Goal: Task Accomplishment & Management: Manage account settings

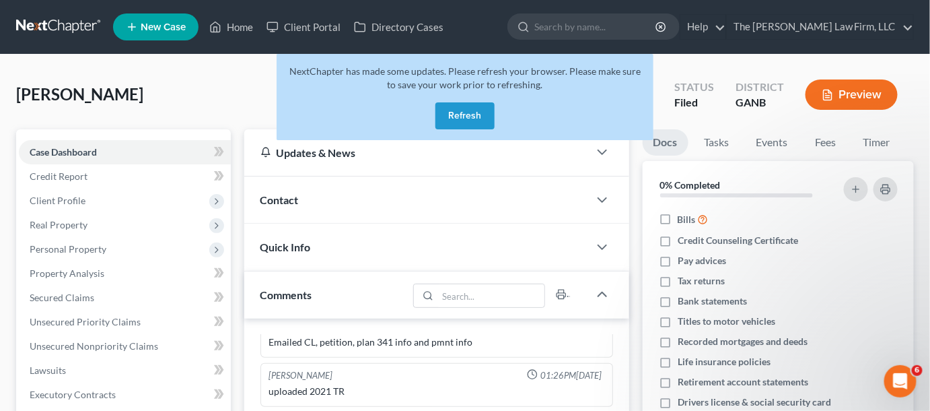
click at [472, 121] on button "Refresh" at bounding box center [464, 115] width 59 height 27
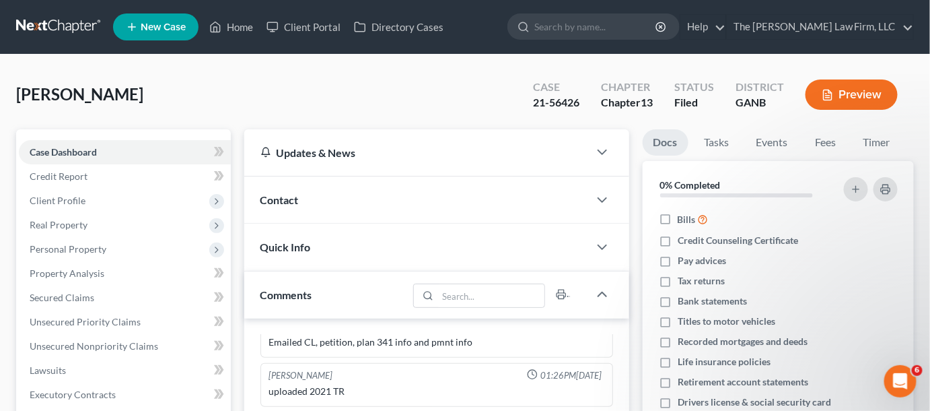
click at [52, 32] on link at bounding box center [59, 27] width 86 height 24
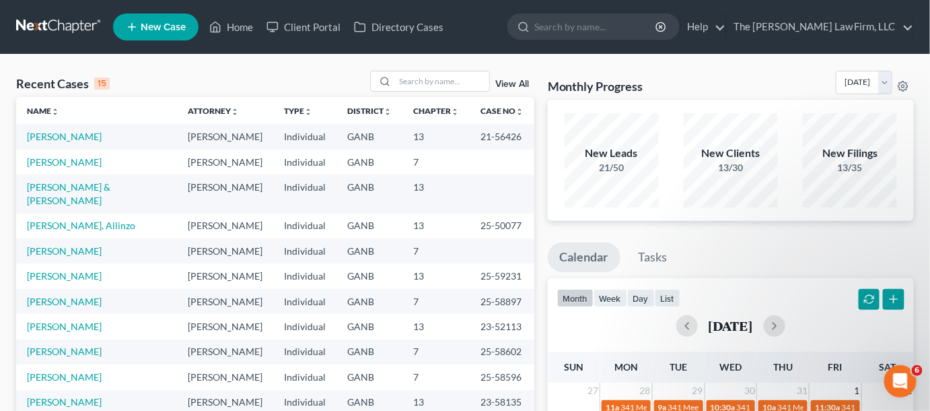
click at [511, 85] on link "View All" at bounding box center [512, 83] width 34 height 9
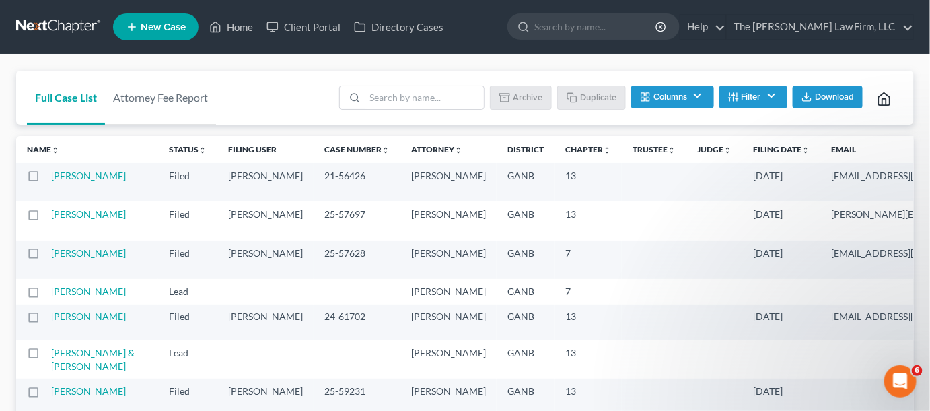
click at [802, 146] on icon "unfold_more" at bounding box center [806, 150] width 8 height 8
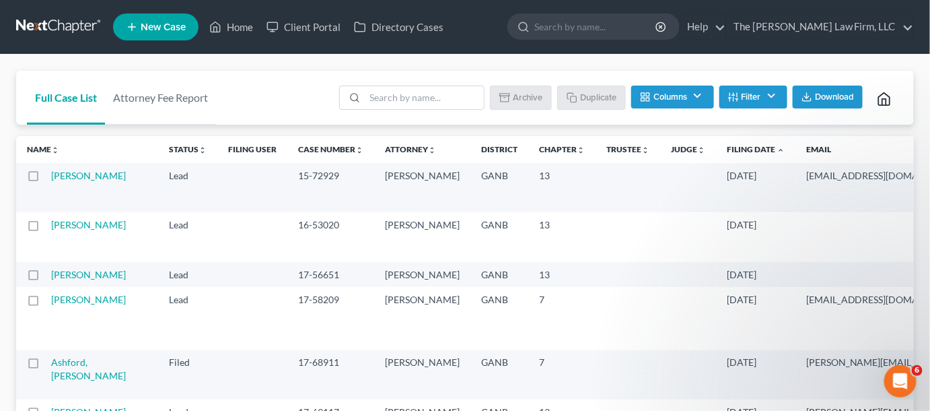
click at [777, 150] on icon "expand_less" at bounding box center [781, 150] width 8 height 8
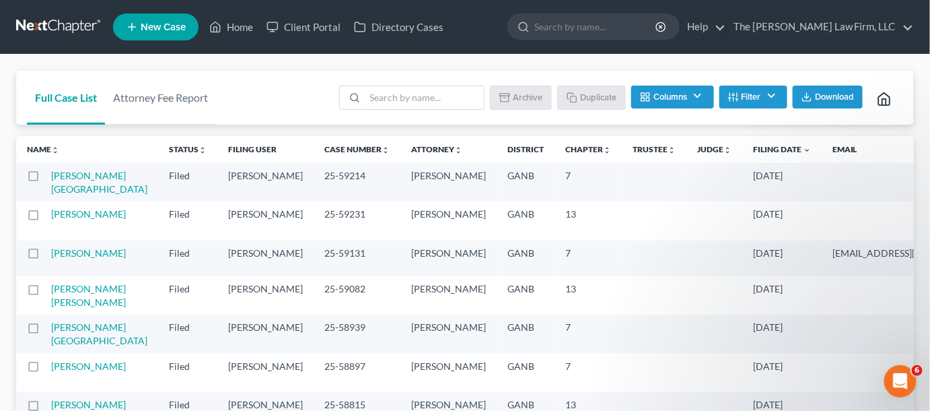
click at [803, 150] on icon "expand_more" at bounding box center [807, 150] width 8 height 8
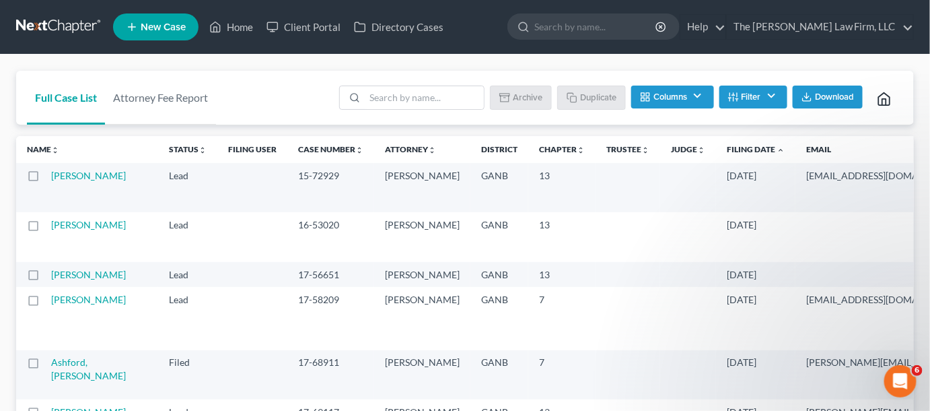
click at [777, 149] on icon "expand_less" at bounding box center [781, 150] width 8 height 8
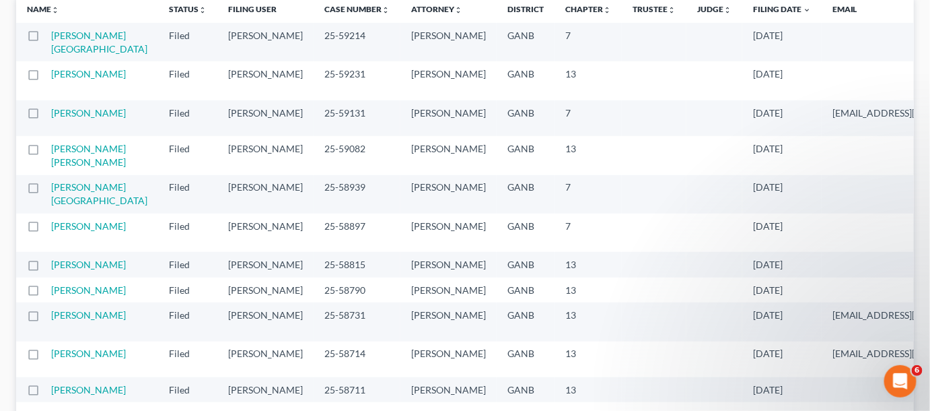
scroll to position [102, 0]
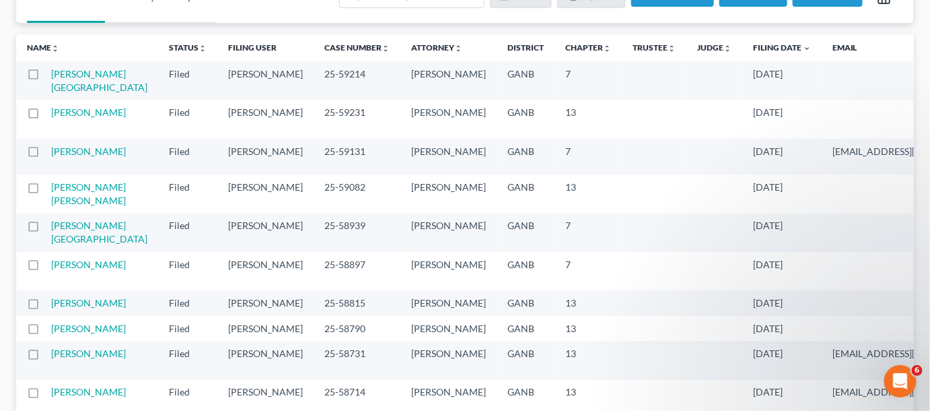
click at [67, 80] on td "[PERSON_NAME][GEOGRAPHIC_DATA]" at bounding box center [104, 80] width 107 height 38
click at [65, 85] on link "[PERSON_NAME][GEOGRAPHIC_DATA]" at bounding box center [99, 80] width 96 height 25
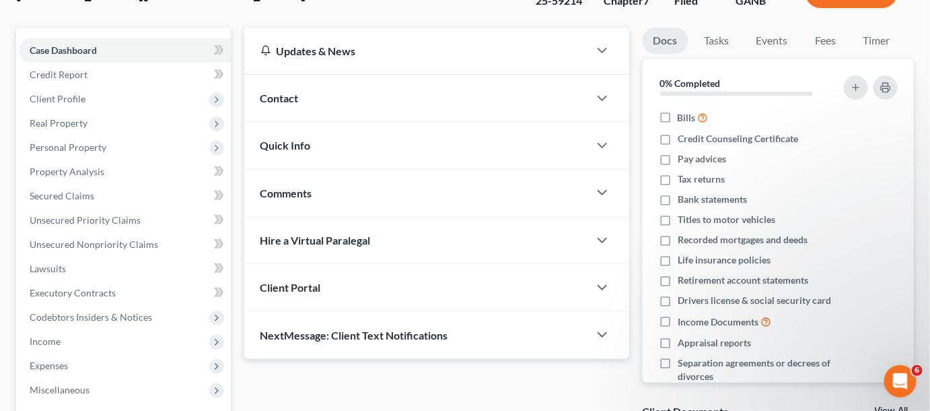
drag, startPoint x: 619, startPoint y: 24, endPoint x: 615, endPoint y: 34, distance: 10.9
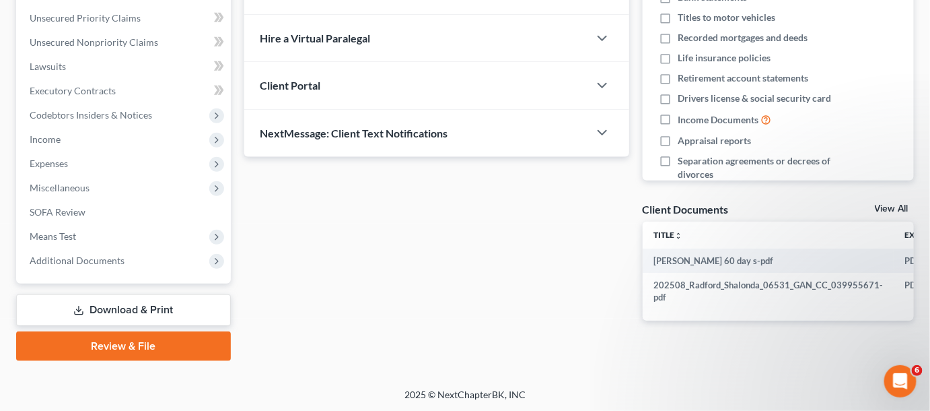
drag, startPoint x: 71, startPoint y: 255, endPoint x: 119, endPoint y: 324, distance: 84.2
click at [71, 255] on span "Additional Documents" at bounding box center [77, 259] width 95 height 11
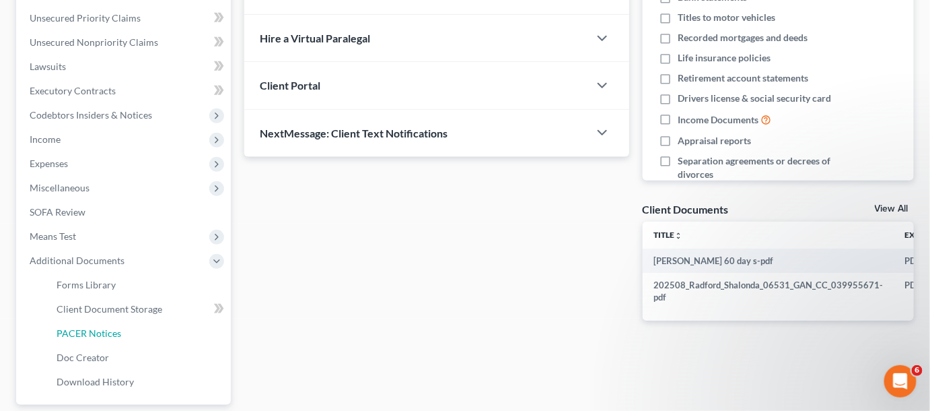
click at [76, 337] on span "PACER Notices" at bounding box center [89, 332] width 65 height 11
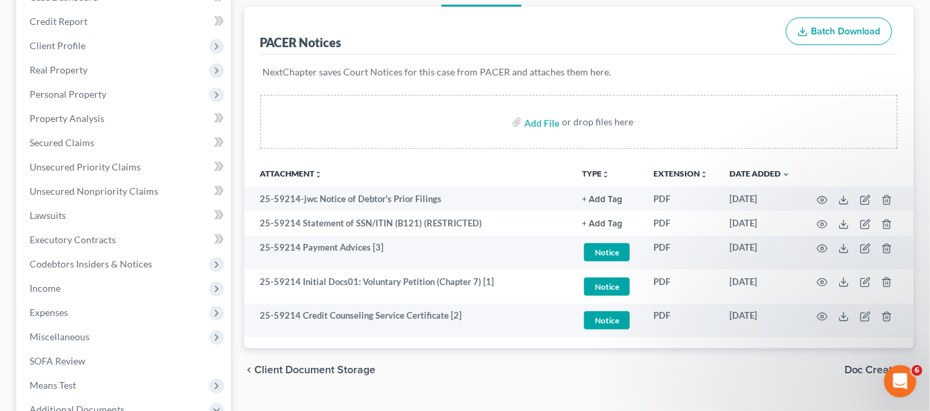
scroll to position [306, 0]
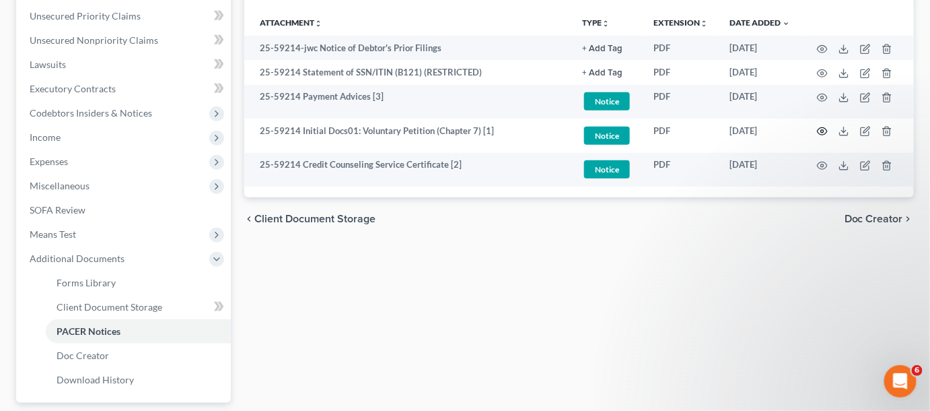
click at [822, 131] on circle "button" at bounding box center [822, 131] width 3 height 3
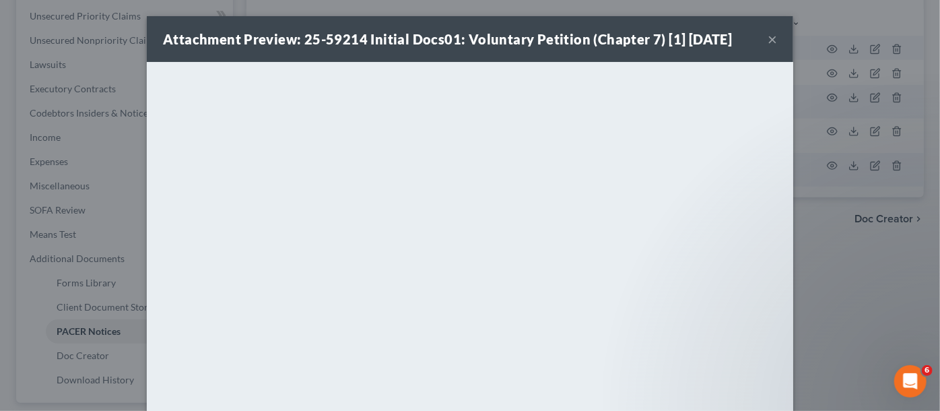
click at [846, 274] on div "Attachment Preview: 25-59214 Initial Docs01: Voluntary Petition (Chapter 7) [1]…" at bounding box center [470, 205] width 940 height 411
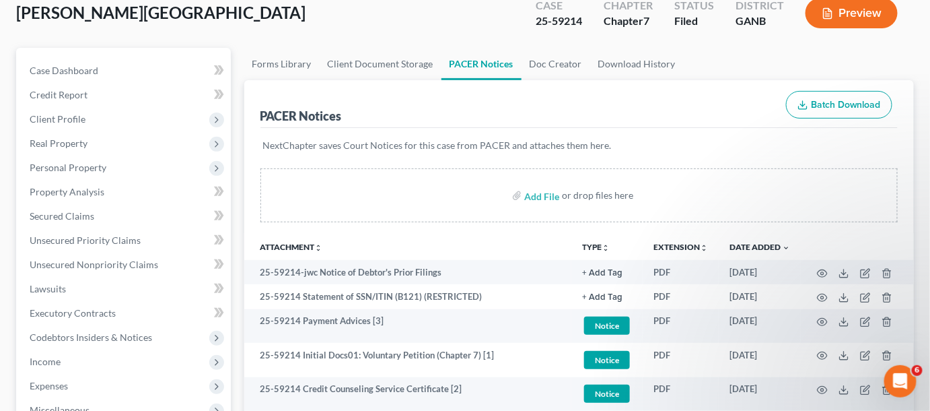
scroll to position [102, 0]
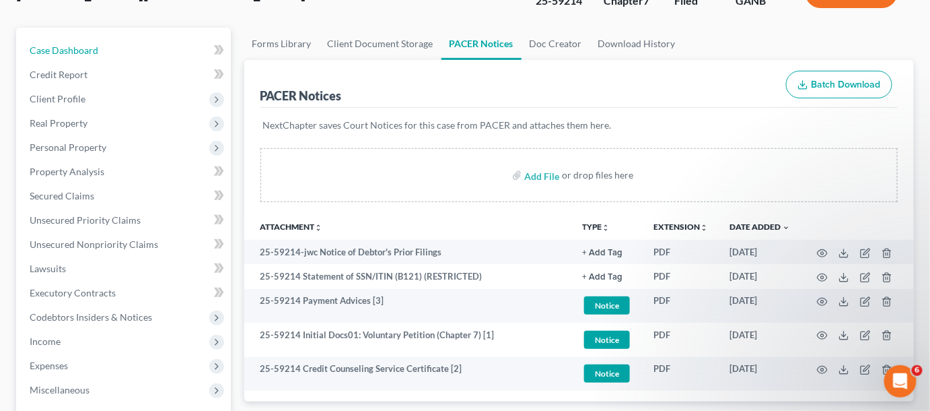
click at [68, 46] on span "Case Dashboard" at bounding box center [64, 49] width 69 height 11
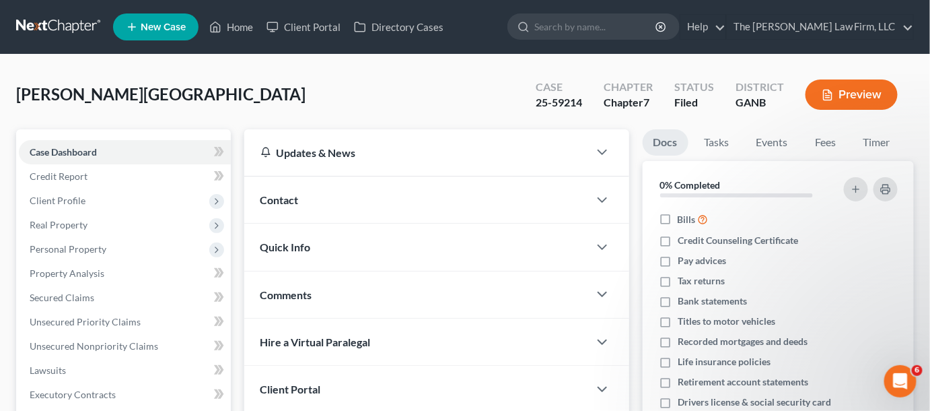
click at [291, 189] on div "Contact" at bounding box center [416, 199] width 345 height 46
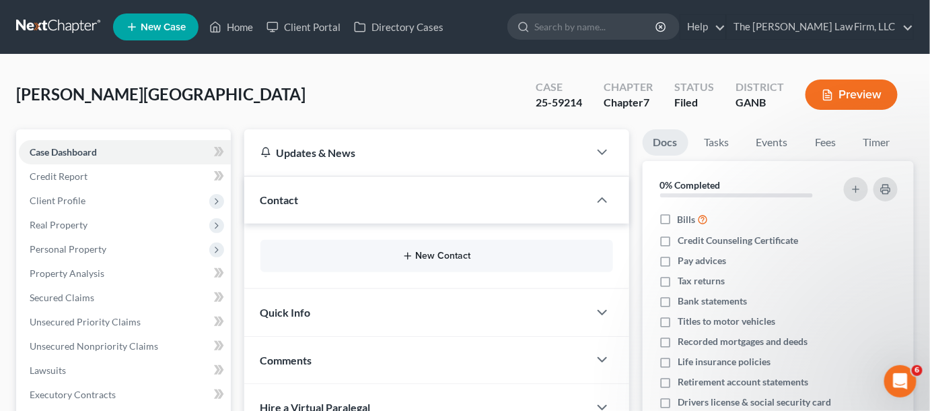
click at [445, 254] on button "New Contact" at bounding box center [436, 255] width 331 height 11
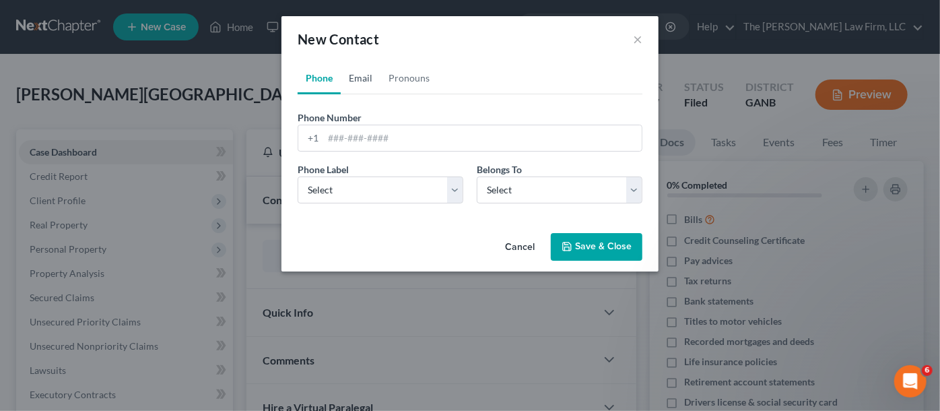
drag, startPoint x: 362, startPoint y: 78, endPoint x: 364, endPoint y: 85, distance: 7.7
click at [362, 78] on link "Email" at bounding box center [361, 78] width 40 height 32
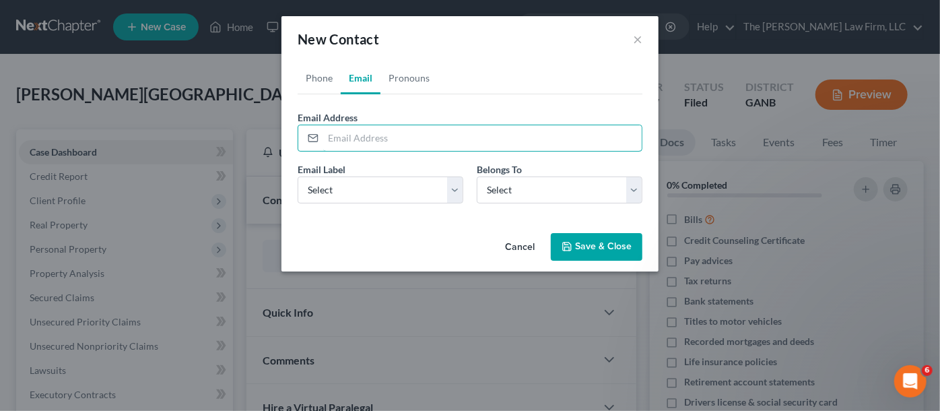
paste input "shalondaradford@gmail.com"
type input "shalondaradford@gmail.com"
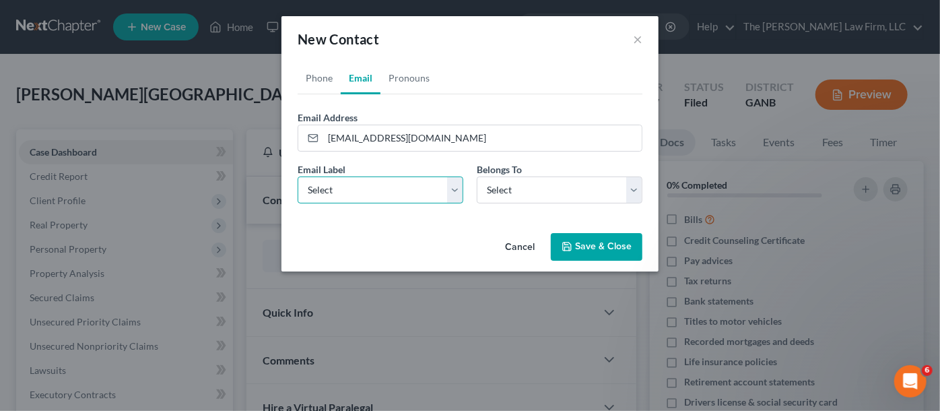
drag, startPoint x: 343, startPoint y: 190, endPoint x: 344, endPoint y: 199, distance: 8.2
click at [342, 190] on select "Select Home Work Other" at bounding box center [380, 189] width 166 height 27
select select "0"
click at [297, 176] on select "Select Home Work Other" at bounding box center [380, 189] width 166 height 27
drag, startPoint x: 503, startPoint y: 189, endPoint x: 505, endPoint y: 197, distance: 7.9
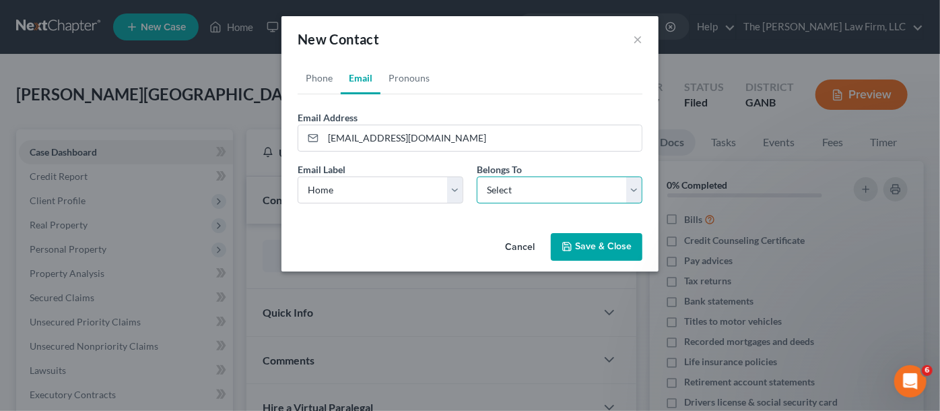
click at [503, 189] on select "Select Client Other" at bounding box center [560, 189] width 166 height 27
select select "0"
click at [477, 176] on select "Select Client Other" at bounding box center [560, 189] width 166 height 27
select select "0"
click at [321, 75] on link "Phone" at bounding box center [318, 78] width 43 height 32
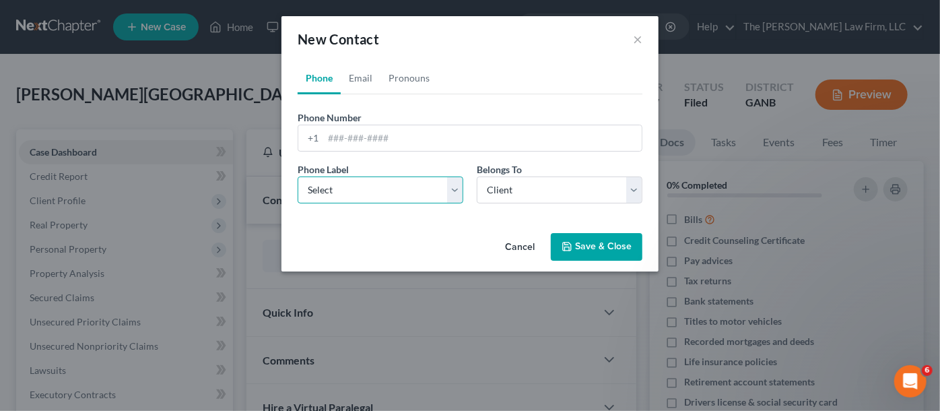
drag, startPoint x: 341, startPoint y: 182, endPoint x: 342, endPoint y: 199, distance: 16.8
click at [341, 183] on select "Select Mobile Home Work Other" at bounding box center [380, 189] width 166 height 27
select select "0"
click at [297, 176] on select "Select Mobile Home Work Other" at bounding box center [380, 189] width 166 height 27
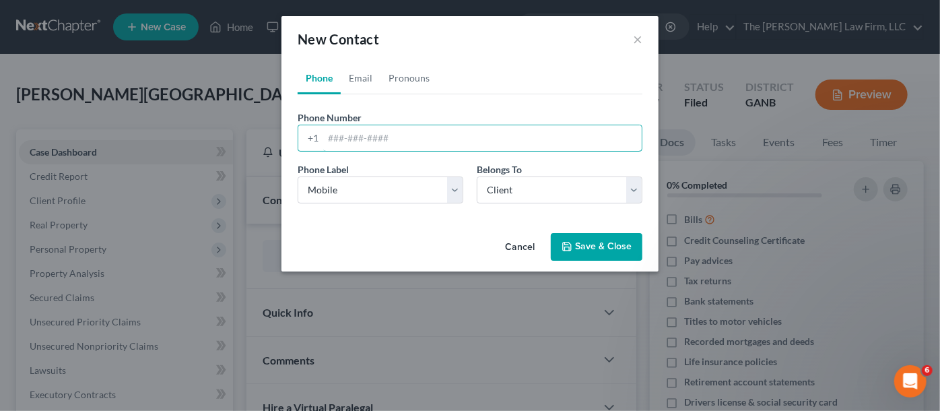
paste input "317) 600-0040‬"
click at [351, 135] on input "317) 600-0040‬" at bounding box center [482, 138] width 318 height 26
type input "317-600-0040‬"
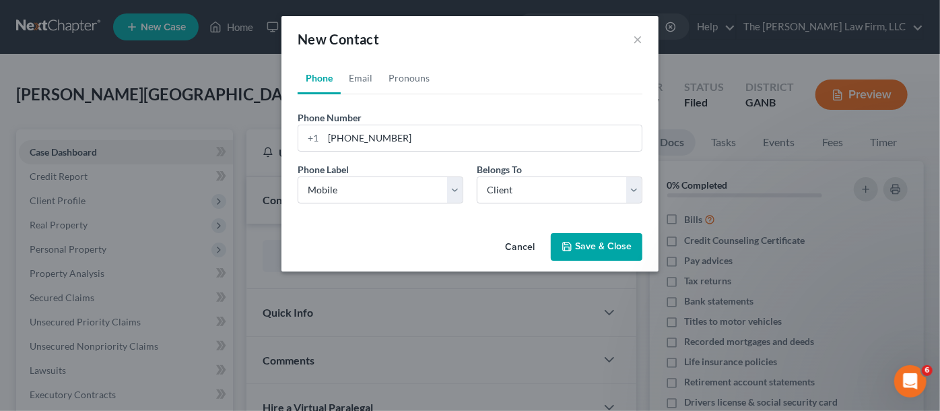
click at [587, 241] on button "Save & Close" at bounding box center [597, 247] width 92 height 28
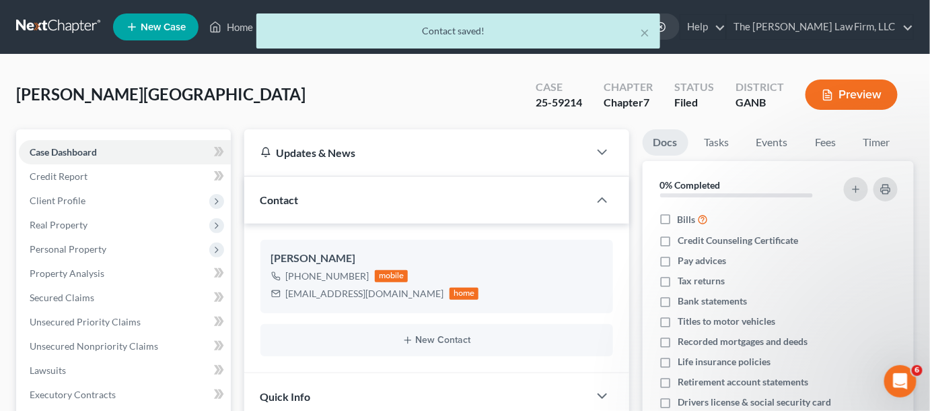
click at [669, 25] on div "× Contact saved!" at bounding box center [458, 34] width 930 height 42
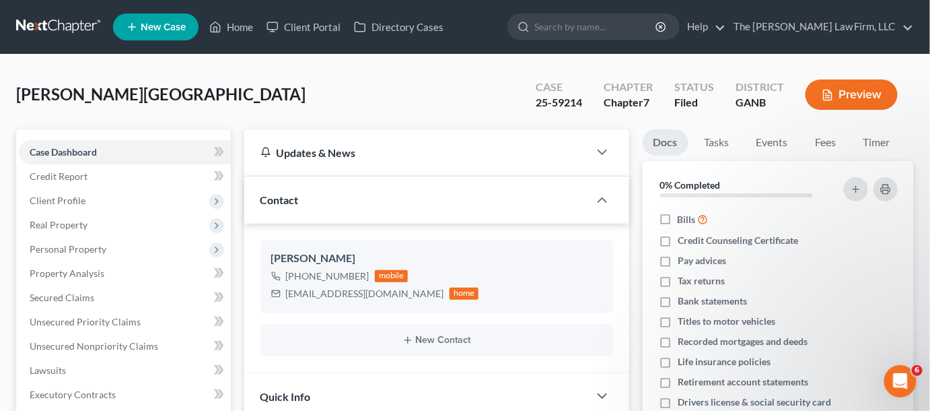
click at [640, 30] on input "search" at bounding box center [595, 26] width 123 height 25
type input "foinke"
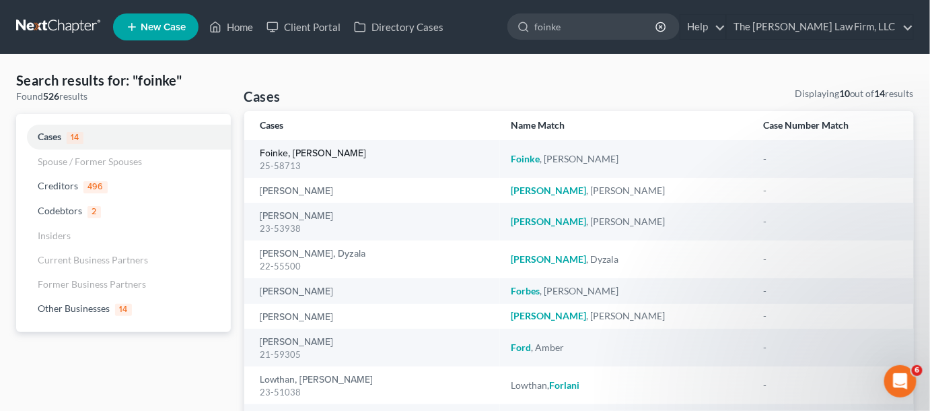
click at [318, 150] on link "Foinke, [PERSON_NAME]" at bounding box center [313, 153] width 106 height 9
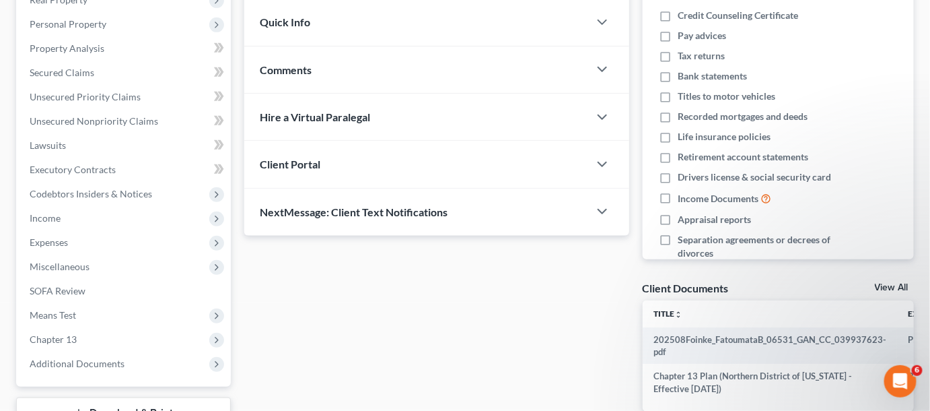
scroll to position [306, 0]
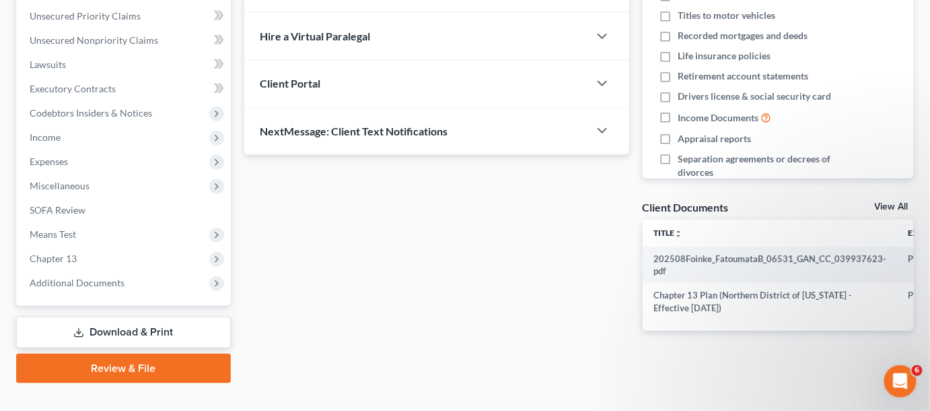
click at [70, 281] on span "Additional Documents" at bounding box center [77, 282] width 95 height 11
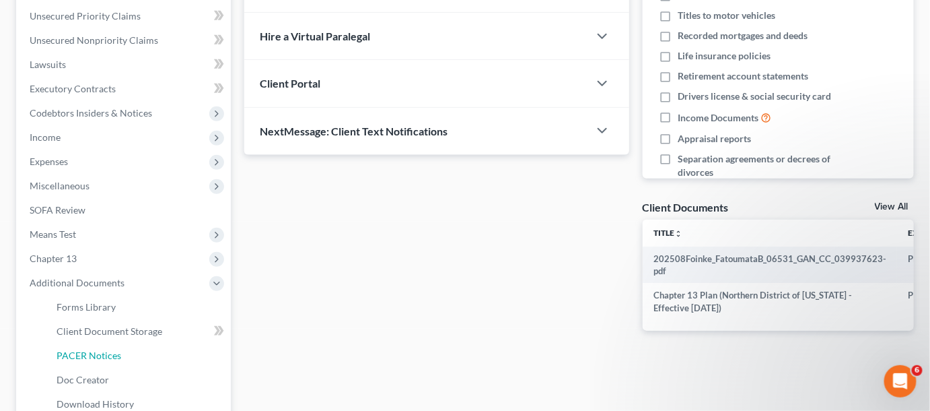
click at [87, 351] on span "PACER Notices" at bounding box center [89, 354] width 65 height 11
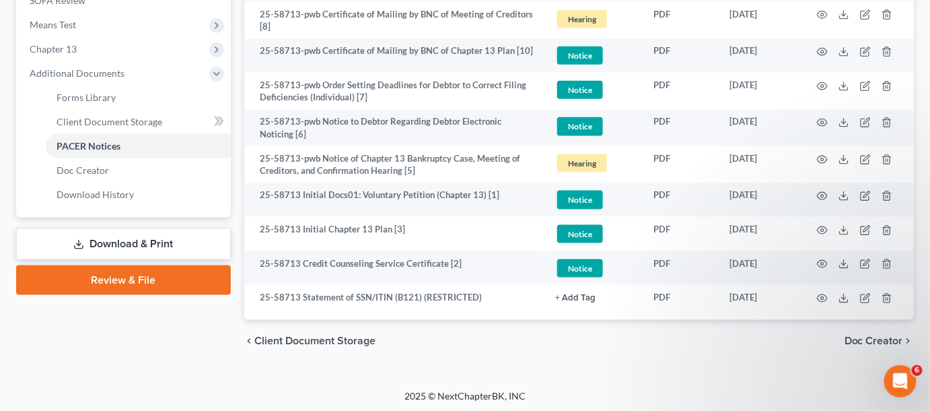
scroll to position [517, 0]
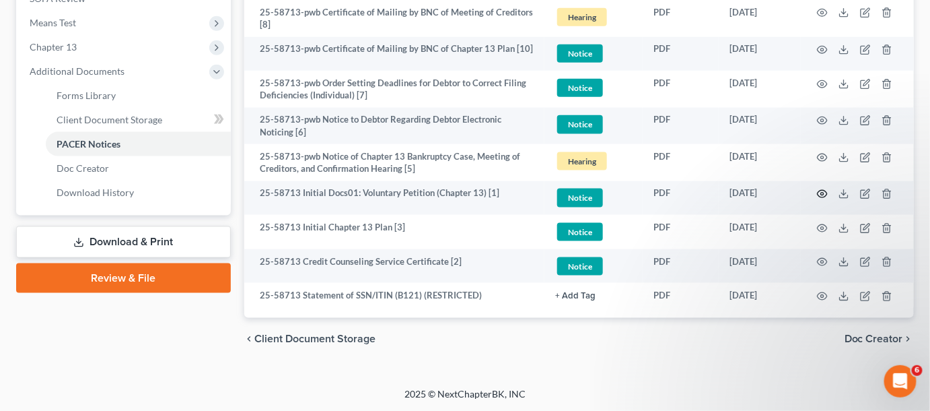
click at [819, 193] on icon "button" at bounding box center [822, 193] width 11 height 11
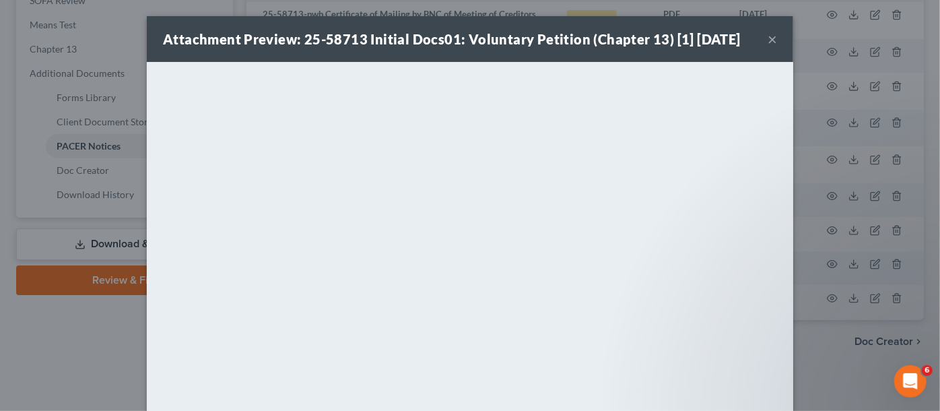
click at [108, 334] on div "Attachment Preview: 25-58713 Initial Docs01: Voluntary Petition (Chapter 13) [1…" at bounding box center [470, 205] width 940 height 411
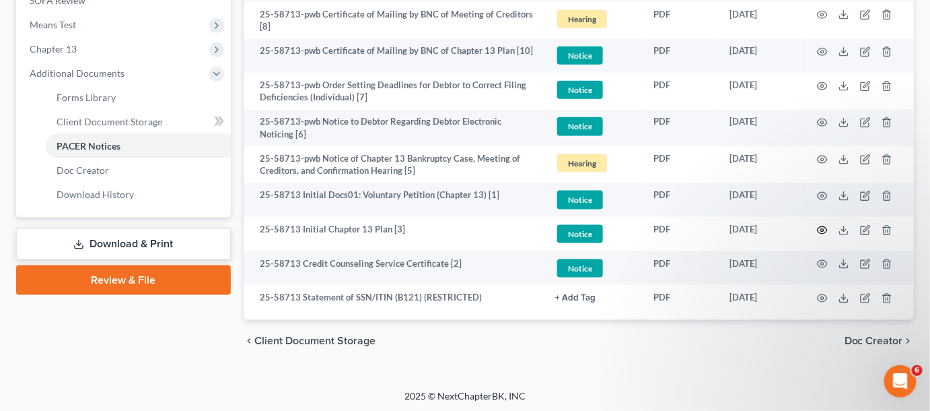
click at [826, 227] on icon "button" at bounding box center [822, 230] width 11 height 11
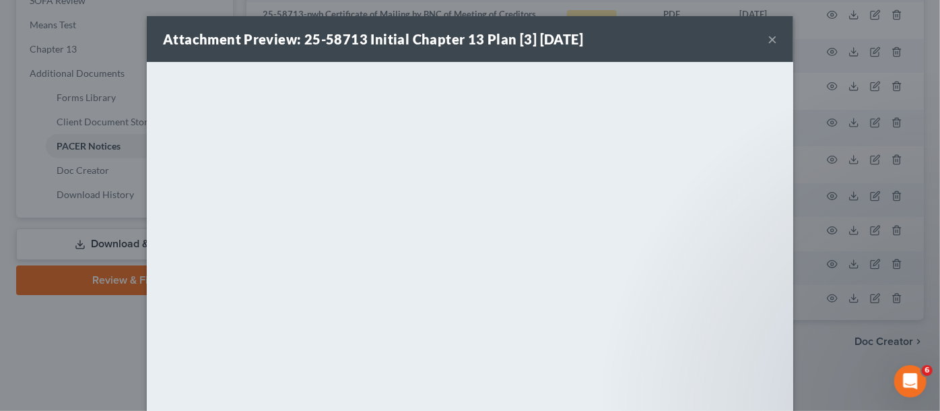
click at [806, 342] on div "Attachment Preview: 25-58713 Initial Chapter 13 Plan [3] 08/03/2025 × <object n…" at bounding box center [470, 205] width 940 height 411
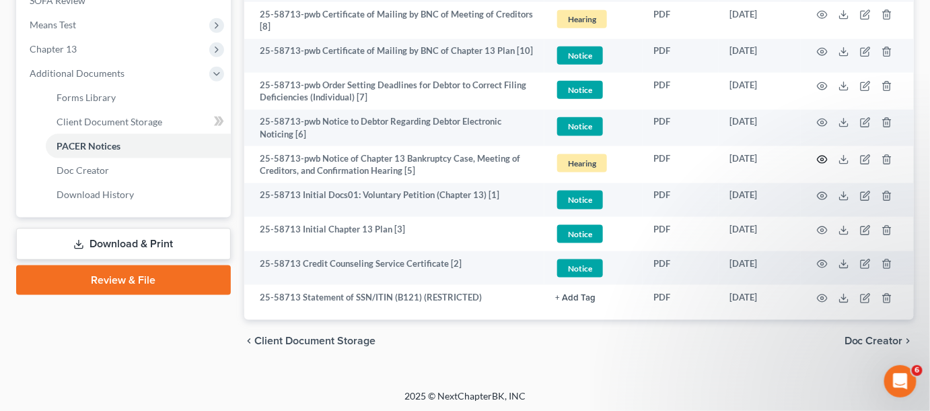
click at [821, 158] on circle "button" at bounding box center [822, 159] width 3 height 3
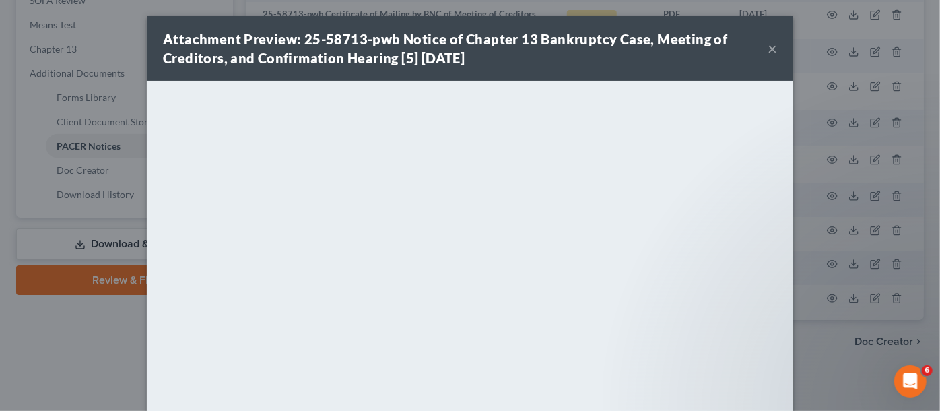
click at [824, 343] on div "Attachment Preview: 25-58713-pwb Notice of Chapter 13 Bankruptcy Case, Meeting …" at bounding box center [470, 205] width 940 height 411
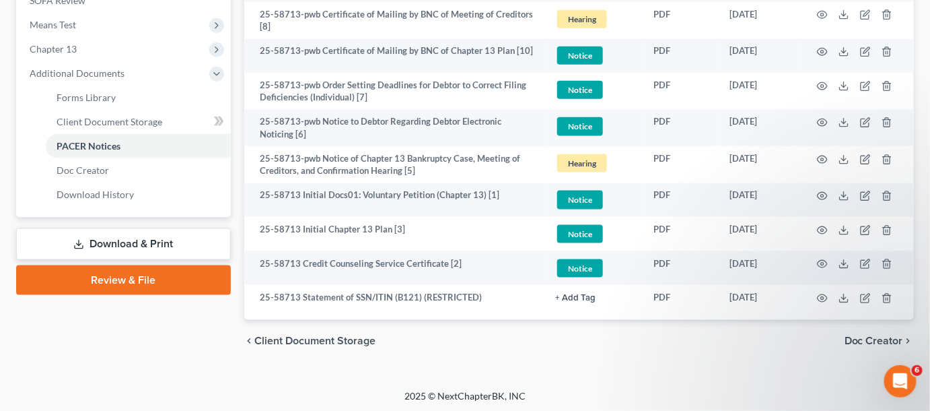
scroll to position [5, 0]
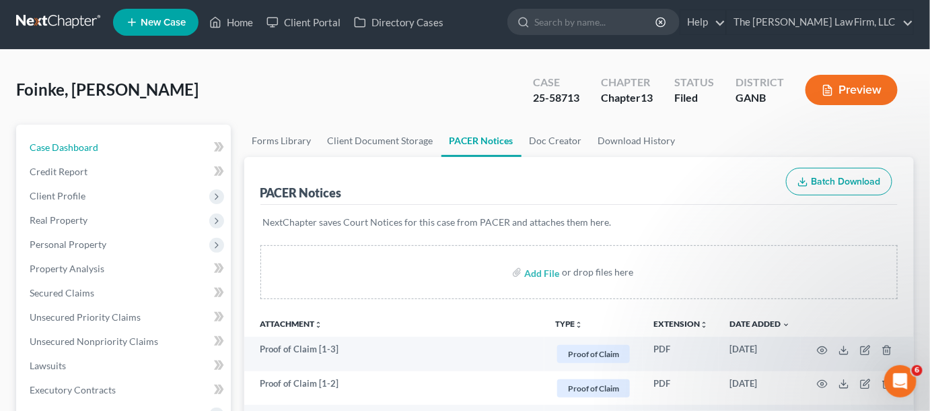
click at [111, 143] on link "Case Dashboard" at bounding box center [125, 147] width 212 height 24
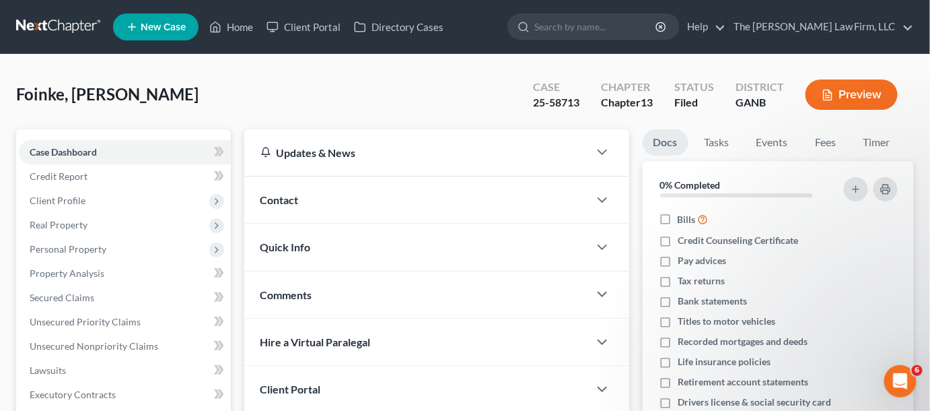
click at [295, 205] on span "Contact" at bounding box center [279, 199] width 38 height 13
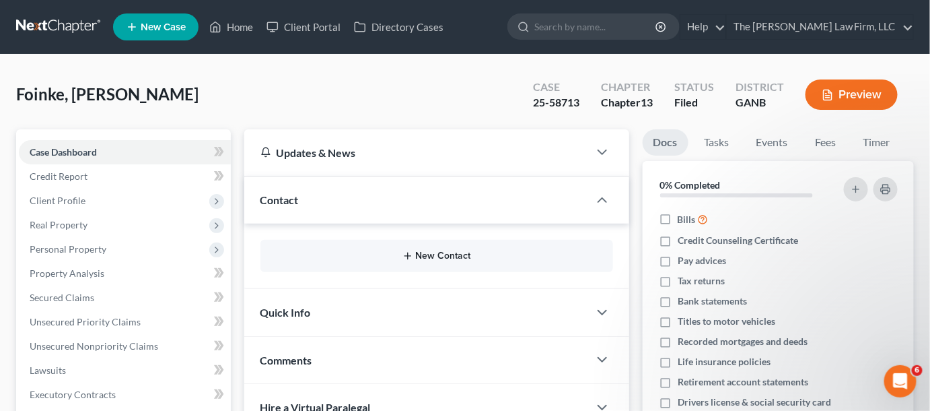
click at [436, 254] on button "New Contact" at bounding box center [436, 255] width 331 height 11
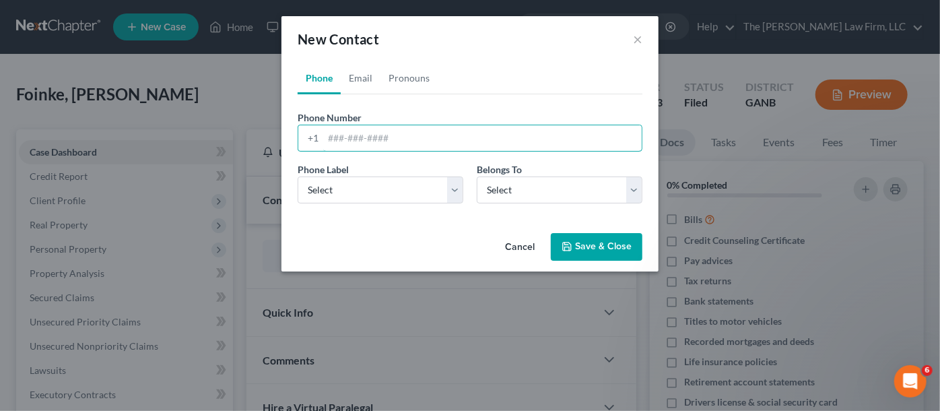
paste input "404) 729-5525‬"
click at [350, 136] on input "404) 729-5525‬" at bounding box center [482, 138] width 318 height 26
type input "404-729-5525‬"
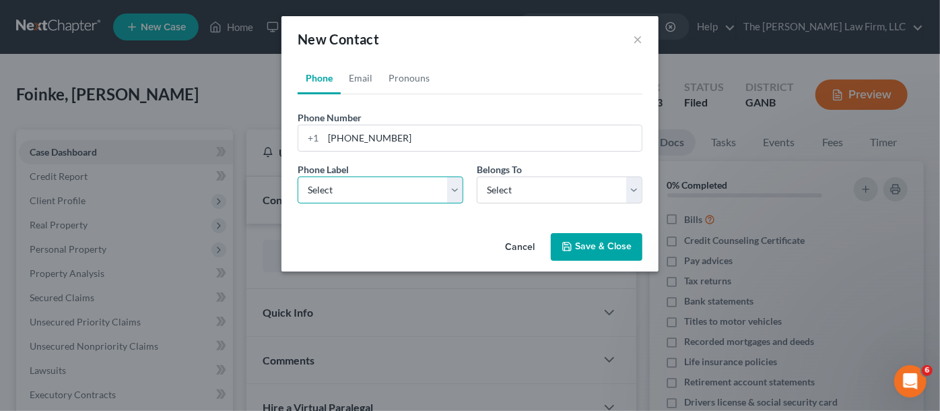
click at [361, 195] on select "Select Mobile Home Work Other" at bounding box center [380, 189] width 166 height 27
select select "0"
click at [297, 176] on select "Select Mobile Home Work Other" at bounding box center [380, 189] width 166 height 27
drag, startPoint x: 527, startPoint y: 190, endPoint x: 526, endPoint y: 201, distance: 10.8
click at [527, 190] on select "Select Client Other" at bounding box center [560, 189] width 166 height 27
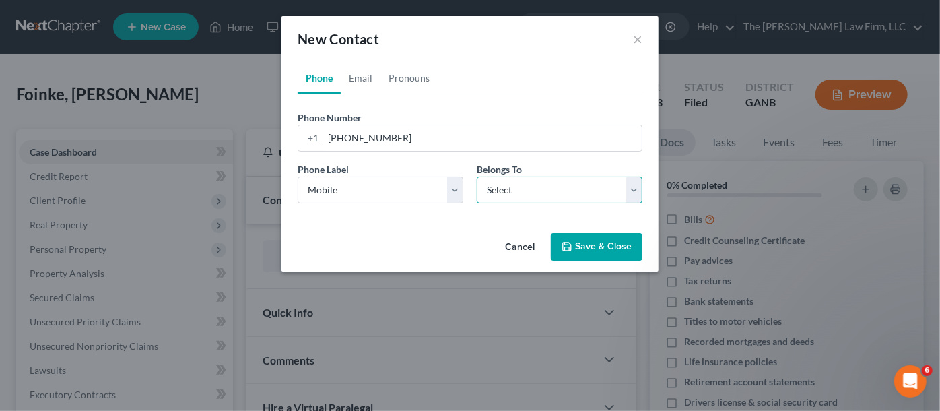
select select "0"
click at [477, 176] on select "Select Client Other" at bounding box center [560, 189] width 166 height 27
select select "0"
click at [353, 75] on link "Email" at bounding box center [361, 78] width 40 height 32
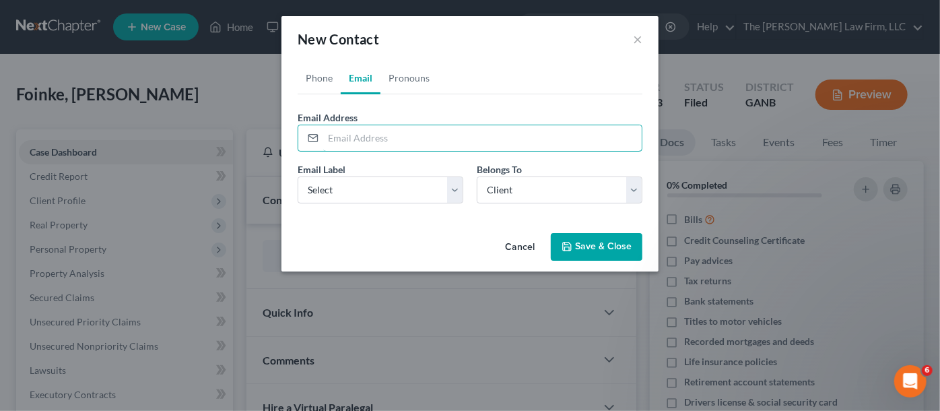
paste input "[EMAIL_ADDRESS][DOMAIN_NAME]"
type input "[EMAIL_ADDRESS][DOMAIN_NAME]"
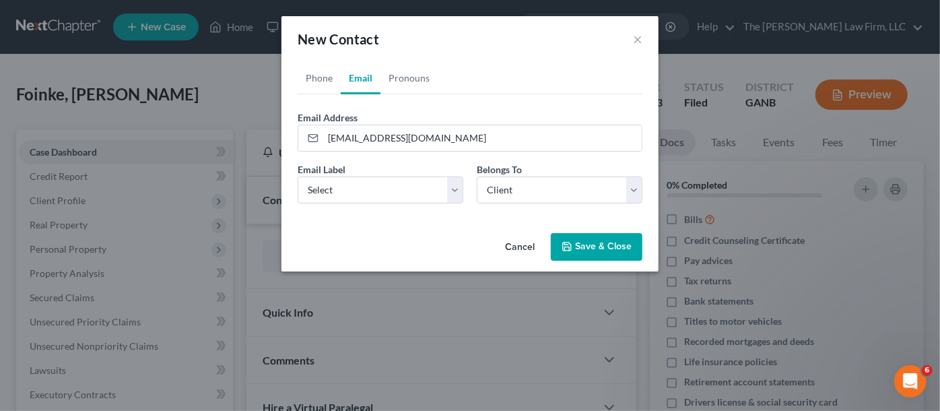
click at [609, 246] on button "Save & Close" at bounding box center [597, 247] width 92 height 28
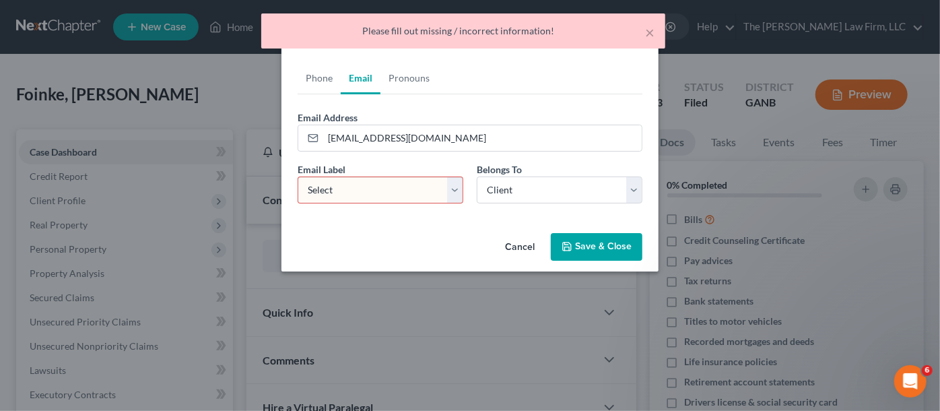
click at [411, 174] on div "Email Label Select Home Work Other" at bounding box center [380, 182] width 179 height 41
click at [406, 184] on select "Select Home Work Other" at bounding box center [380, 189] width 166 height 27
click at [297, 176] on select "Select Home Work Other" at bounding box center [380, 189] width 166 height 27
click at [387, 195] on select "Select Home Work Other" at bounding box center [380, 189] width 166 height 27
select select "0"
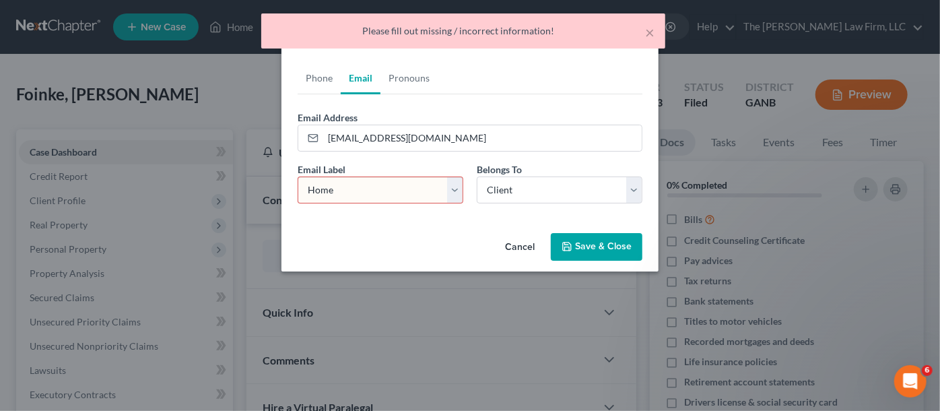
click at [297, 176] on select "Select Home Work Other" at bounding box center [380, 189] width 166 height 27
click at [600, 245] on button "Save & Close" at bounding box center [597, 247] width 92 height 28
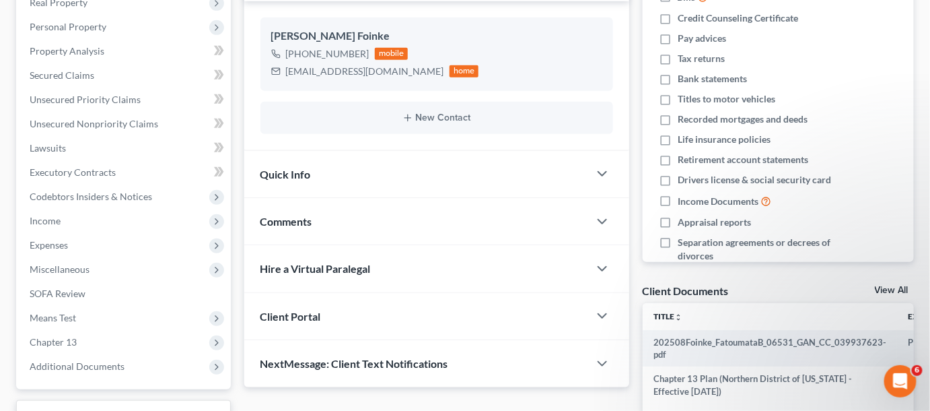
scroll to position [328, 0]
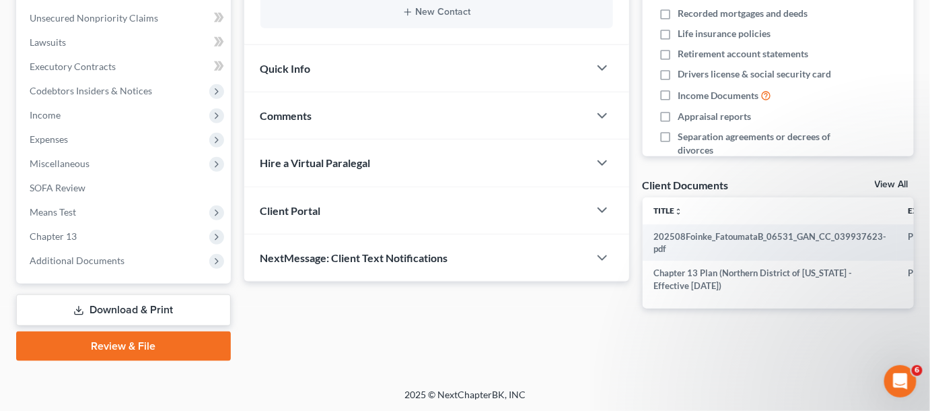
click at [280, 112] on span "Comments" at bounding box center [286, 115] width 52 height 13
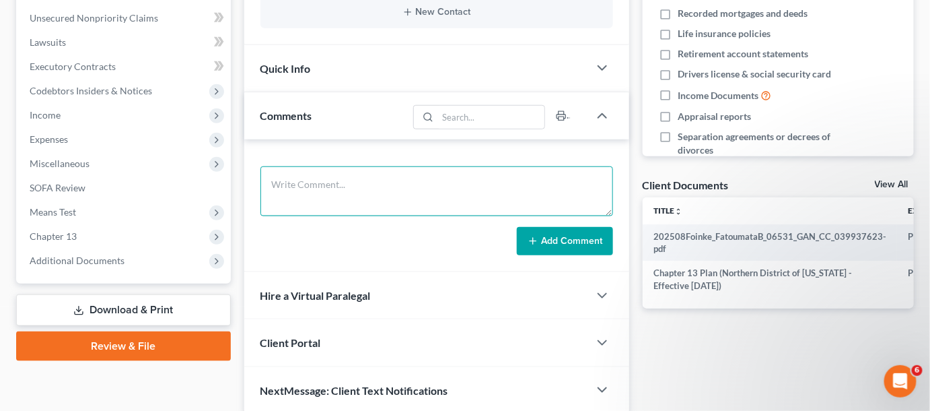
click at [304, 177] on textarea at bounding box center [436, 191] width 353 height 50
type textarea "SAFIR"
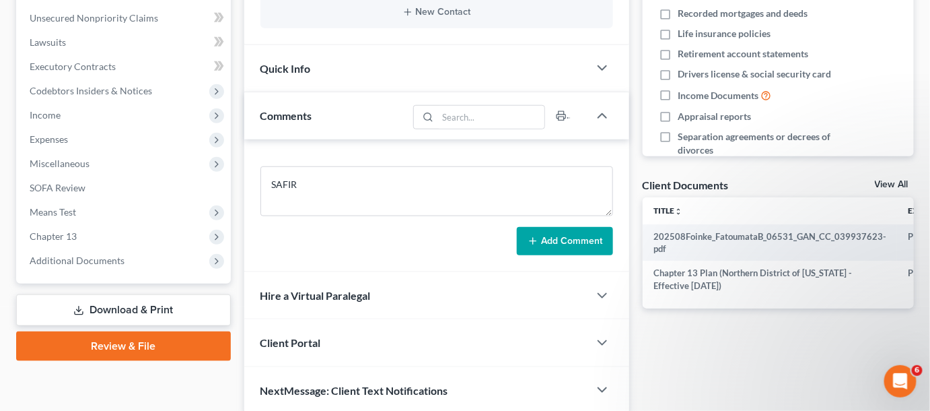
click at [561, 237] on button "Add Comment" at bounding box center [565, 241] width 96 height 28
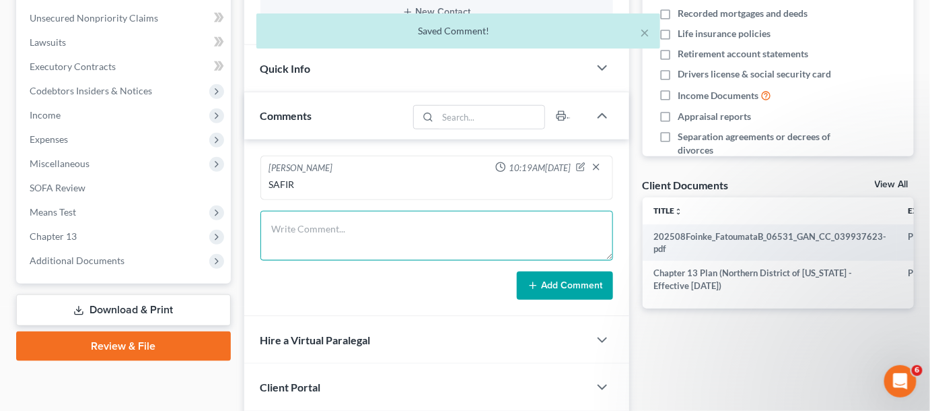
click at [336, 247] on textarea at bounding box center [436, 236] width 353 height 50
type textarea "e"
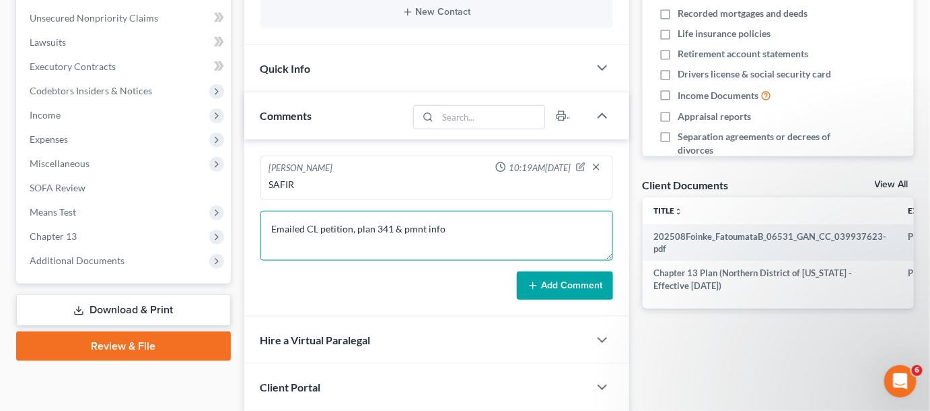
type textarea "Emailed CL petition, plan 341 & pmnt info"
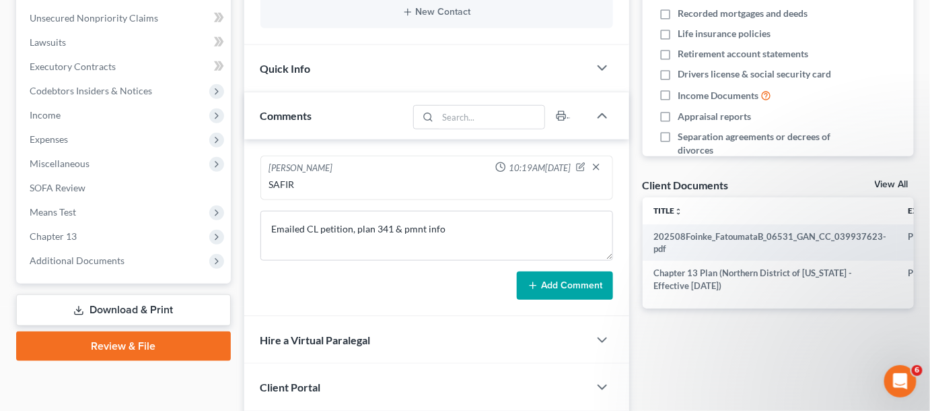
click at [555, 279] on button "Add Comment" at bounding box center [565, 285] width 96 height 28
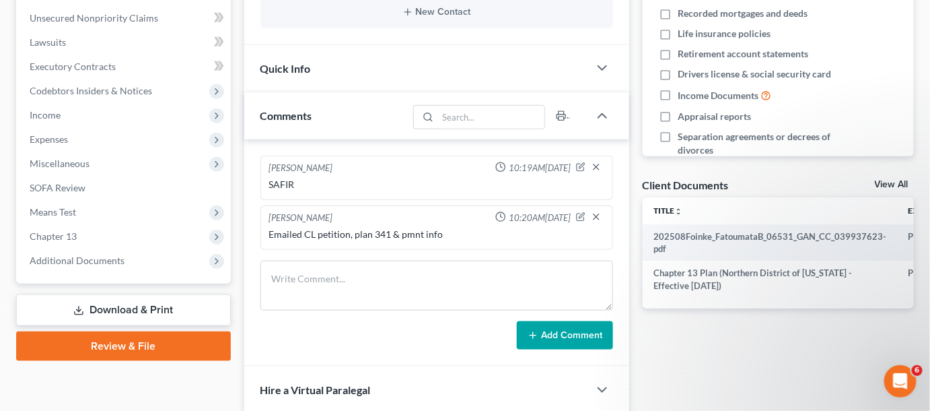
click at [734, 331] on div "Docs Tasks Events Fees Timer 0% Completed Nothing here yet! Bills Credit Counse…" at bounding box center [778, 154] width 285 height 707
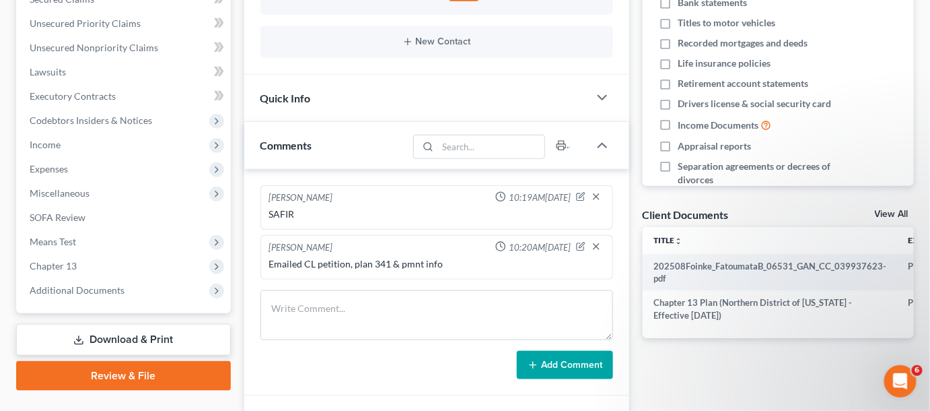
scroll to position [306, 0]
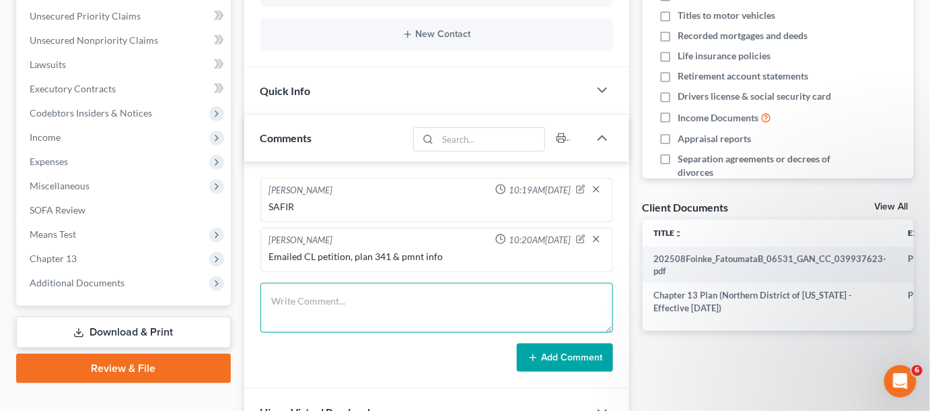
click at [351, 301] on textarea at bounding box center [436, 308] width 353 height 50
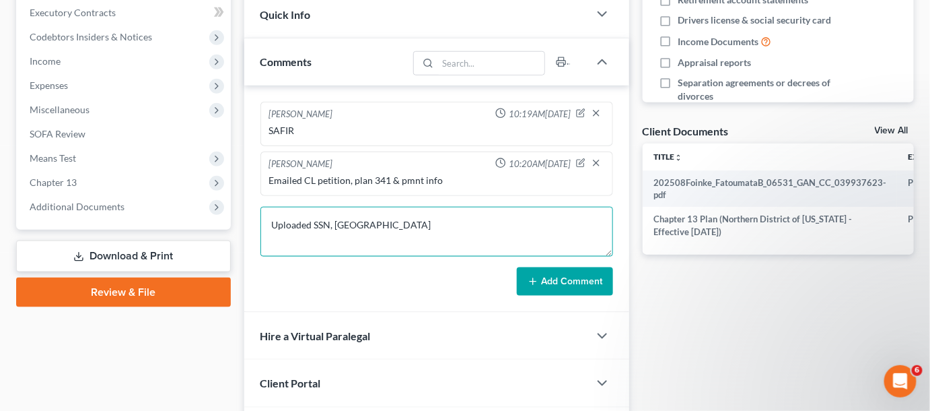
scroll to position [473, 0]
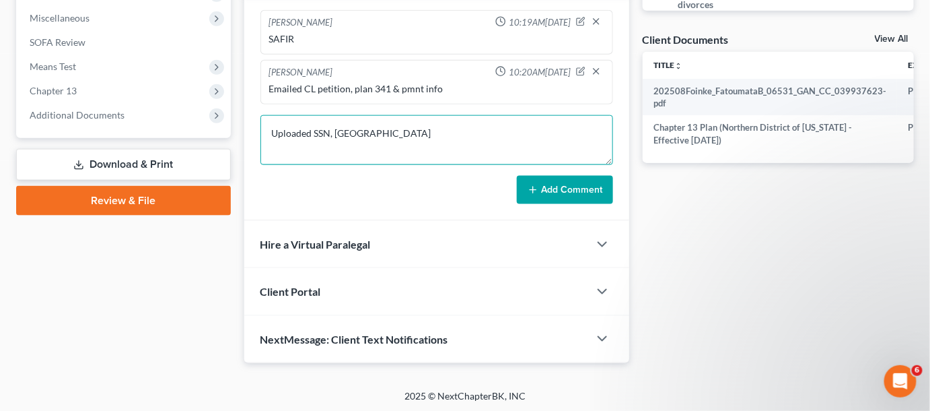
type textarea "Uploaded SSN, [GEOGRAPHIC_DATA]"
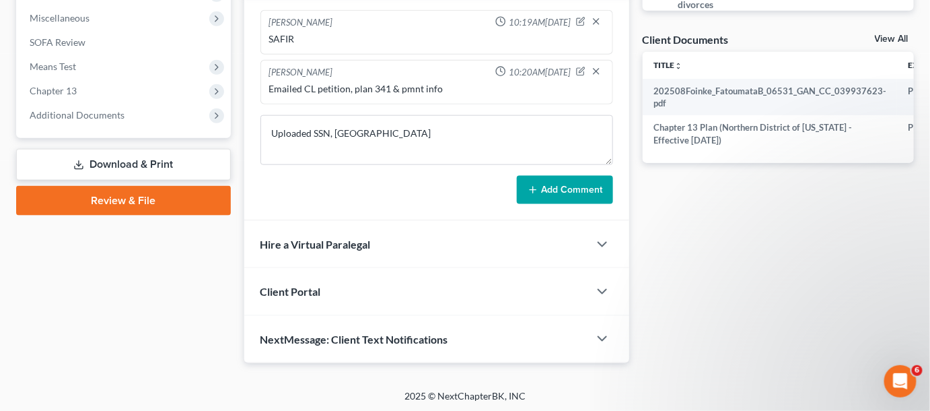
click at [584, 196] on button "Add Comment" at bounding box center [565, 190] width 96 height 28
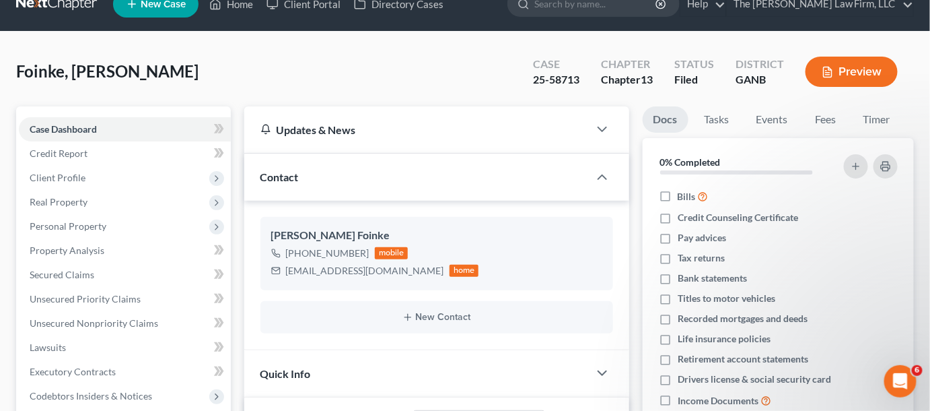
scroll to position [0, 0]
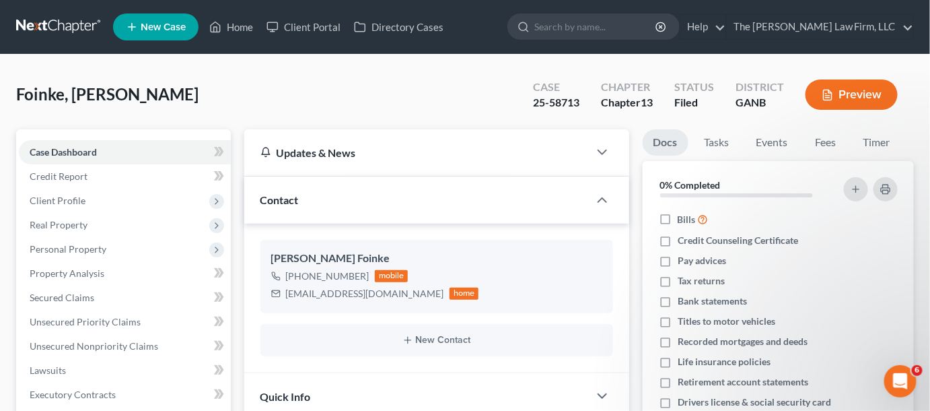
click at [626, 12] on ul "New Case Home Client Portal Directory Cases - No Result - See all results Or Pr…" at bounding box center [513, 26] width 801 height 35
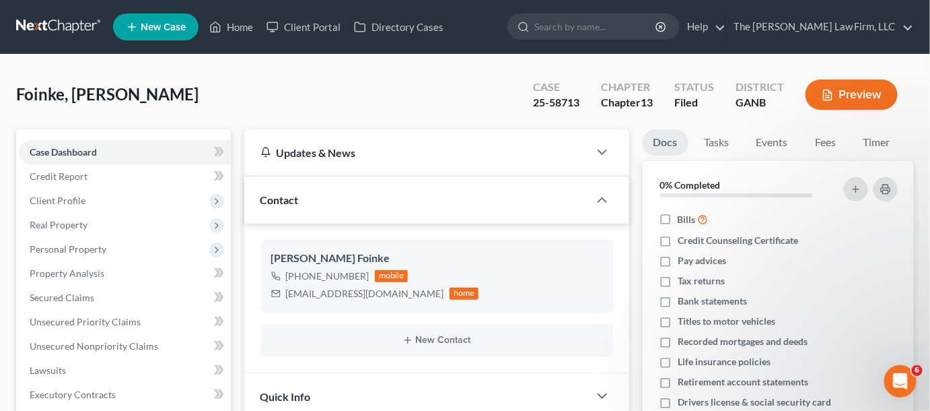
click at [632, 26] on input "search" at bounding box center [595, 26] width 123 height 25
type input "roberts"
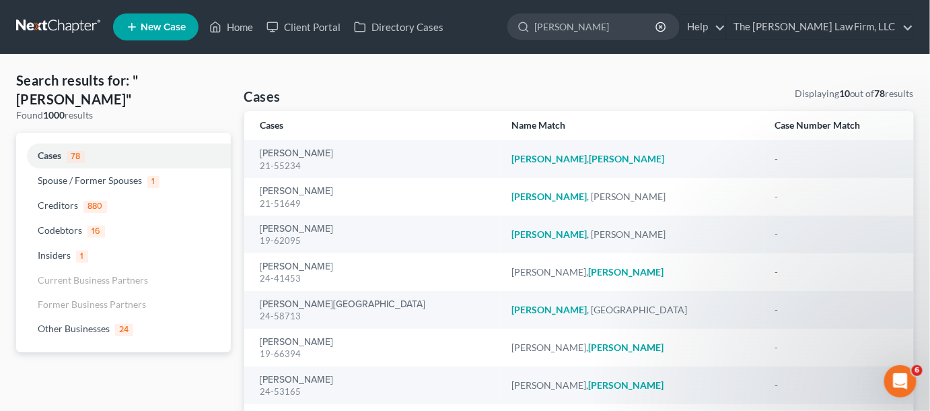
scroll to position [190, 0]
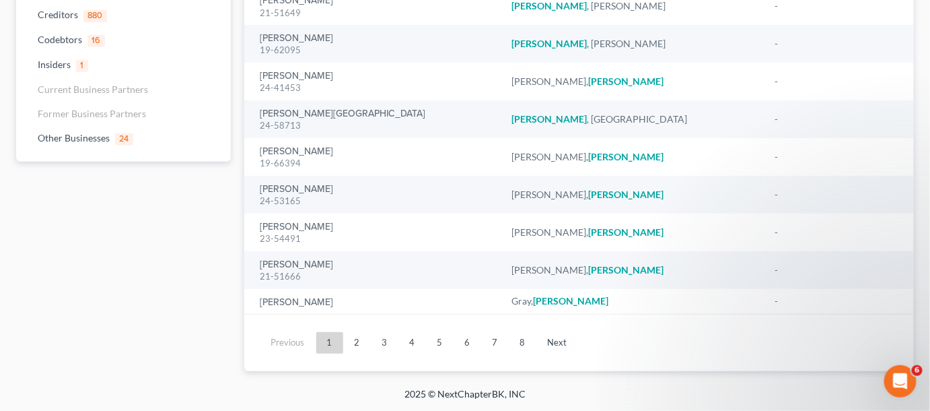
click at [363, 341] on link "2" at bounding box center [357, 343] width 27 height 22
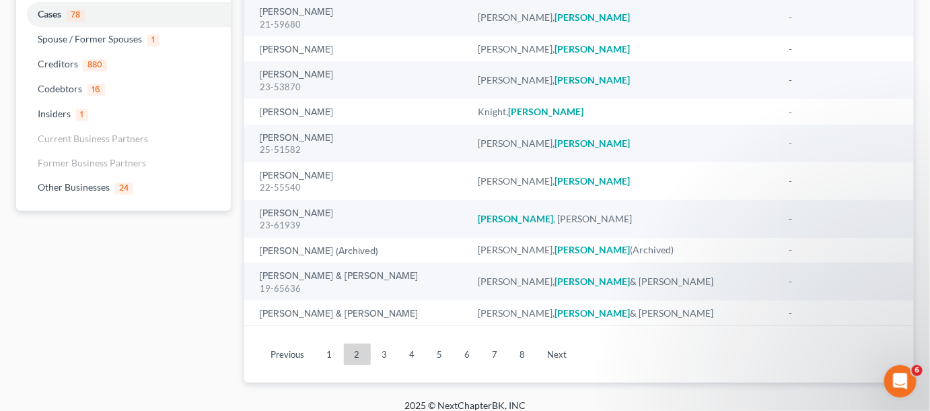
scroll to position [153, 0]
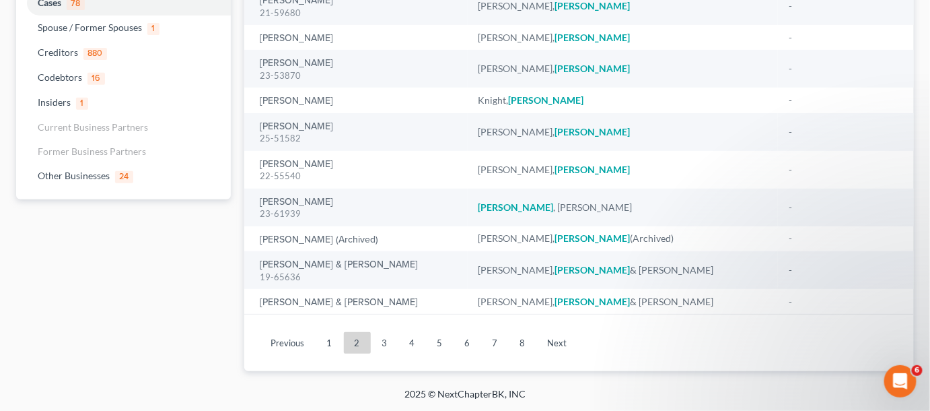
click at [376, 341] on link "3" at bounding box center [385, 343] width 27 height 22
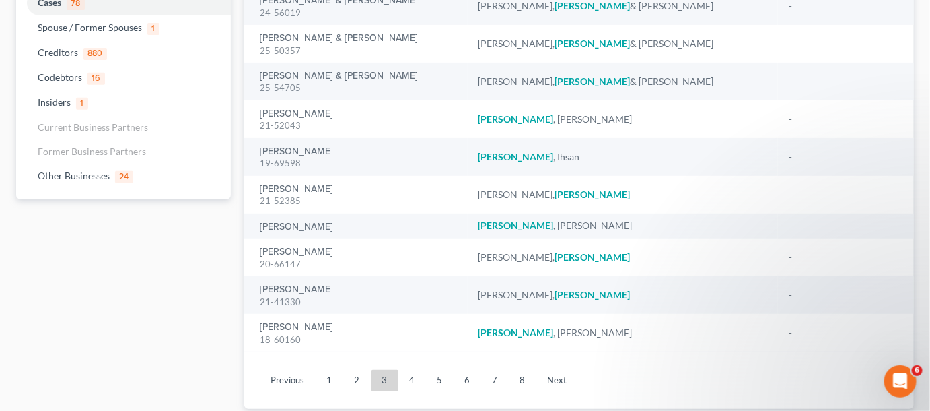
click at [407, 379] on link "4" at bounding box center [412, 381] width 27 height 22
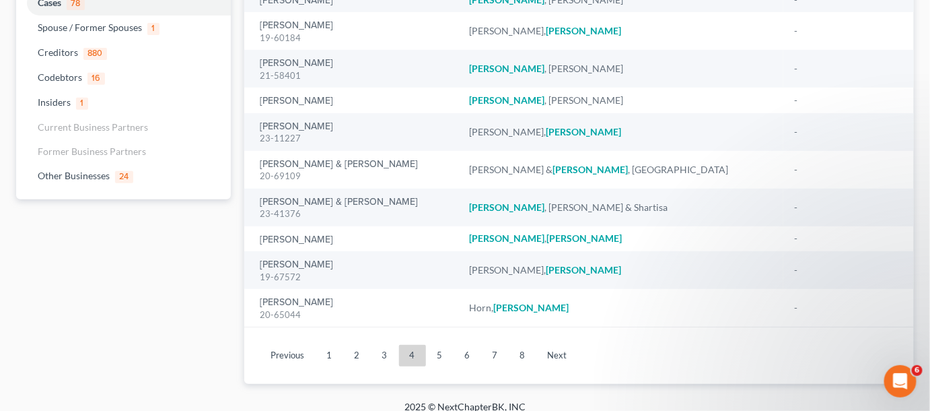
click at [438, 359] on link "5" at bounding box center [440, 356] width 27 height 22
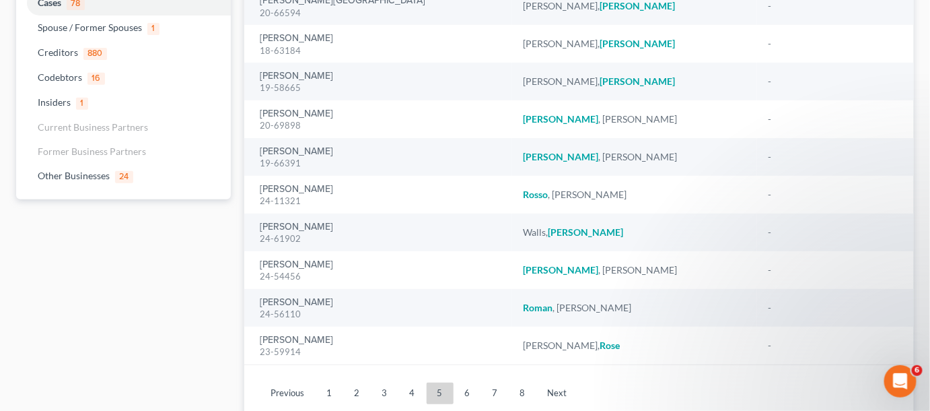
click at [456, 386] on link "6" at bounding box center [467, 393] width 27 height 22
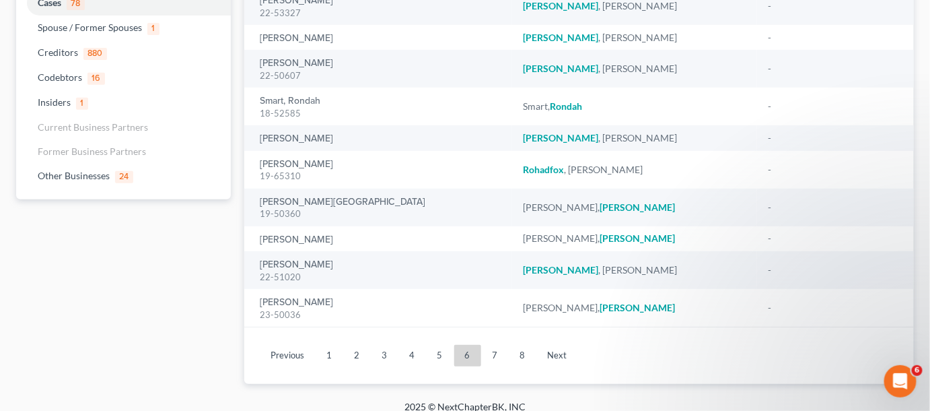
click at [490, 363] on link "7" at bounding box center [495, 356] width 27 height 22
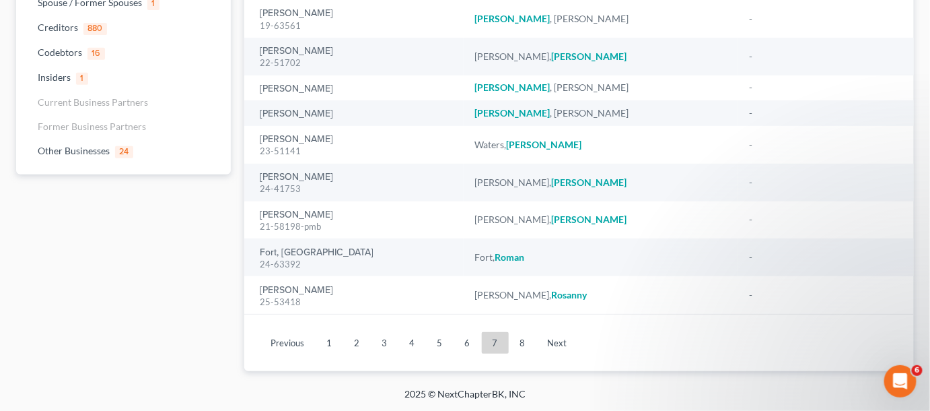
click at [519, 342] on link "8" at bounding box center [523, 343] width 27 height 22
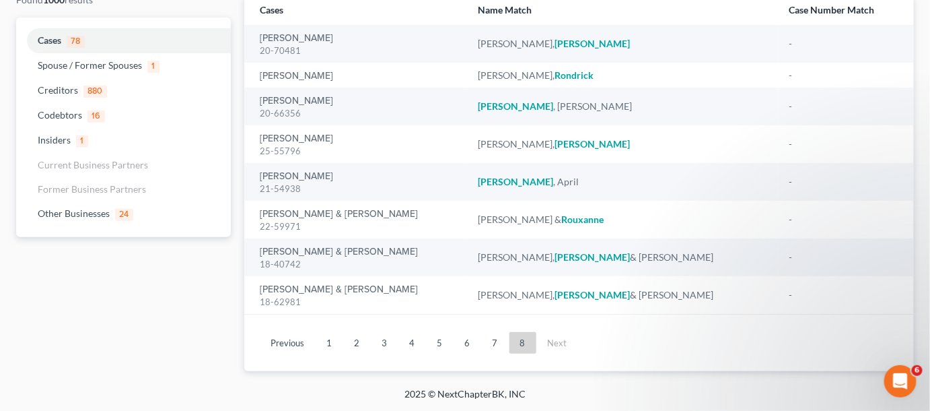
scroll to position [13, 0]
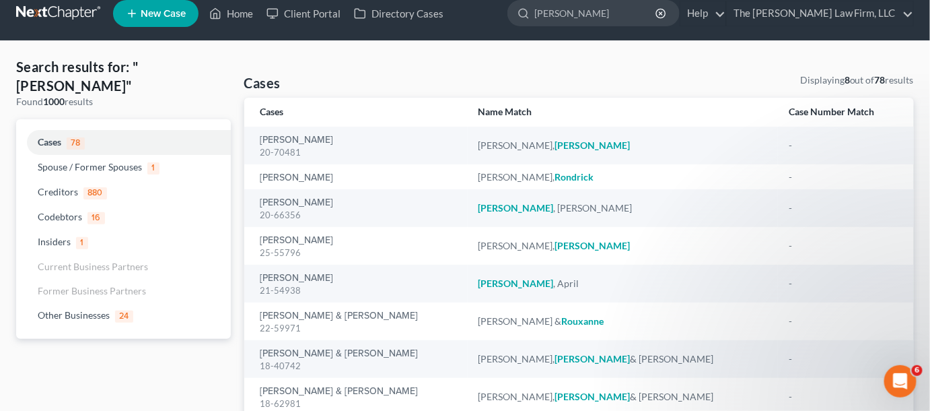
click at [604, 10] on input "roberts" at bounding box center [595, 13] width 123 height 25
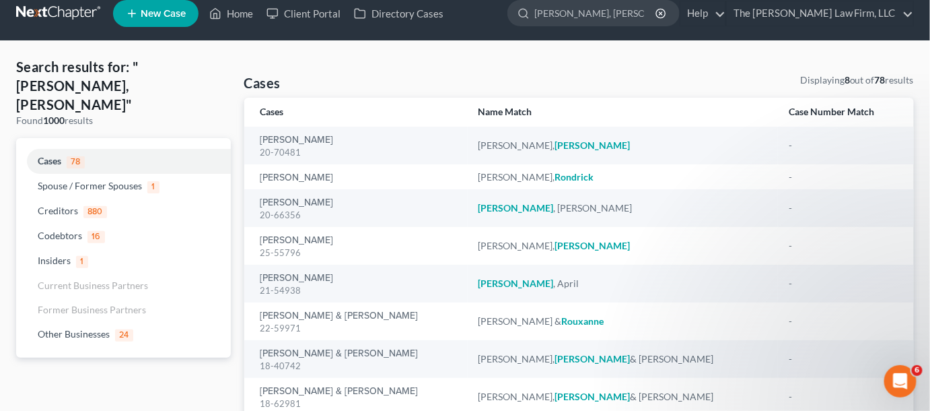
type input "roberts, carr"
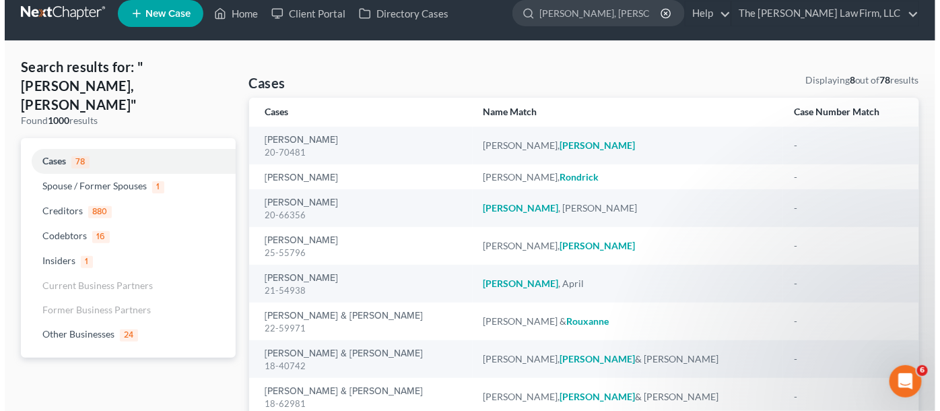
scroll to position [0, 0]
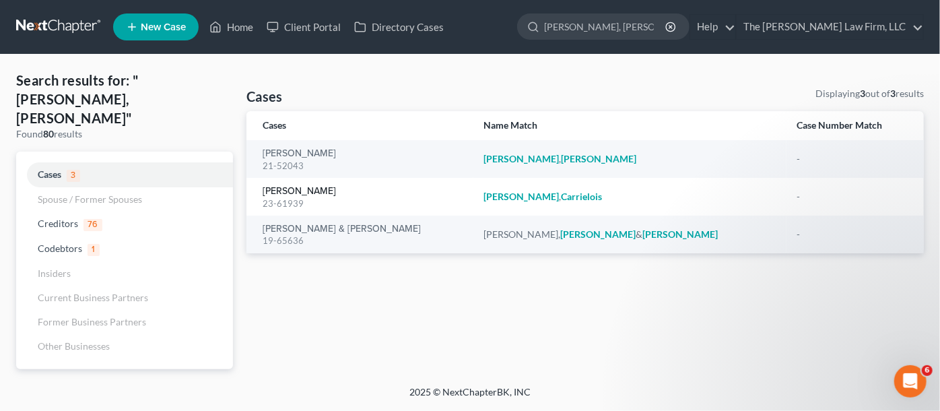
click at [330, 192] on link "[PERSON_NAME]" at bounding box center [298, 190] width 73 height 9
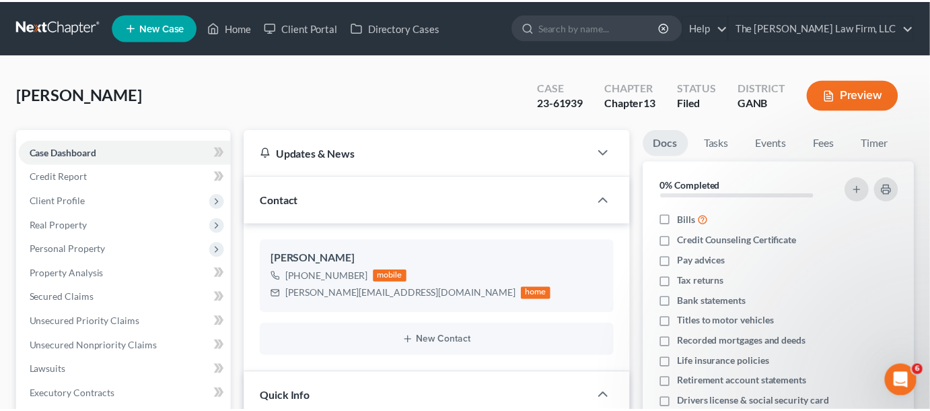
scroll to position [306, 0]
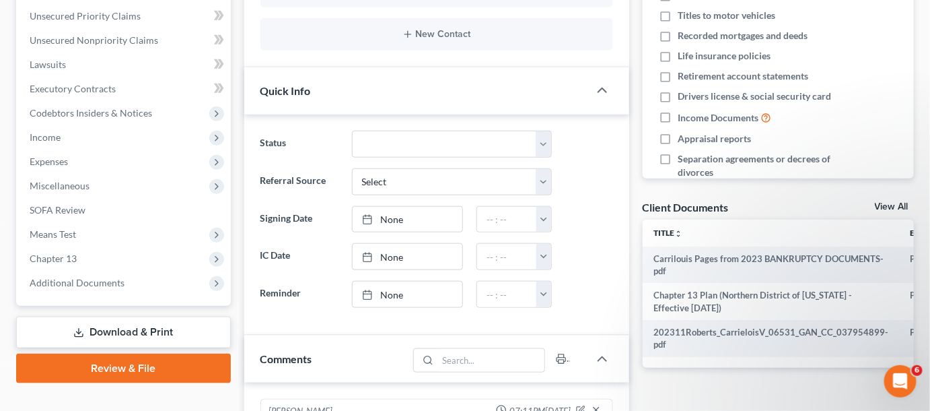
click at [105, 283] on span "Additional Documents" at bounding box center [77, 282] width 95 height 11
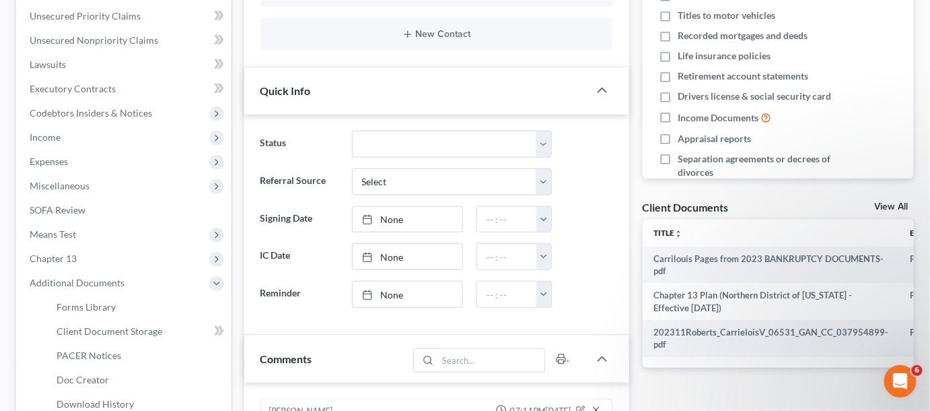
scroll to position [93, 0]
click at [104, 352] on span "PACER Notices" at bounding box center [89, 354] width 65 height 11
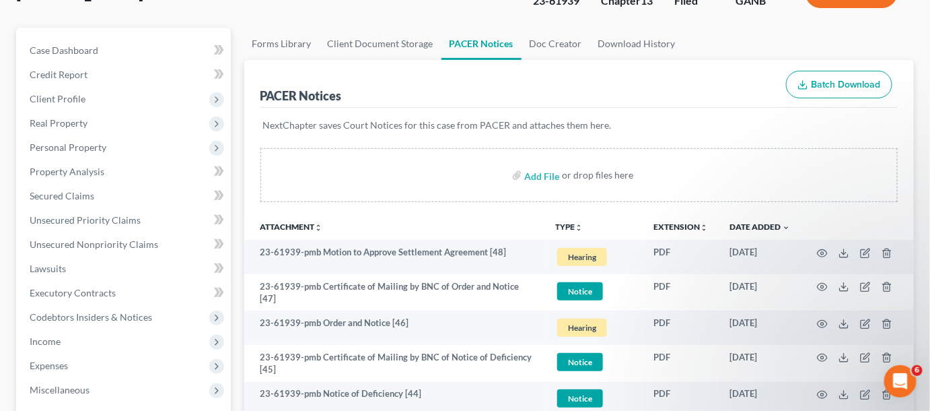
scroll to position [306, 0]
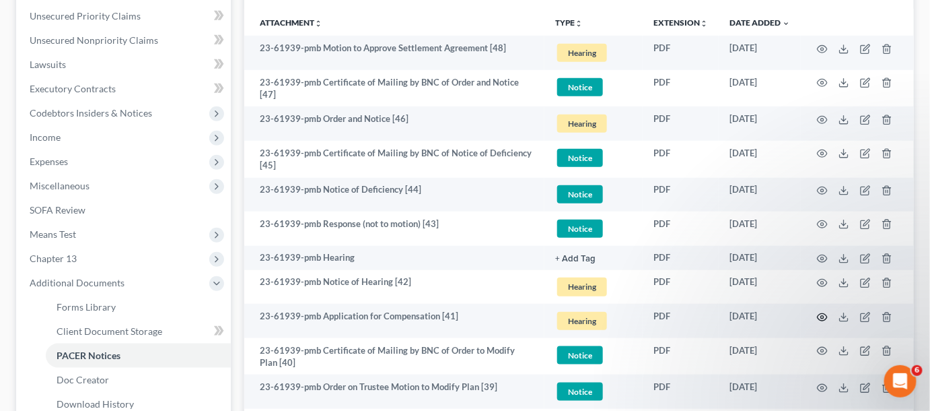
click at [824, 312] on icon "button" at bounding box center [822, 317] width 11 height 11
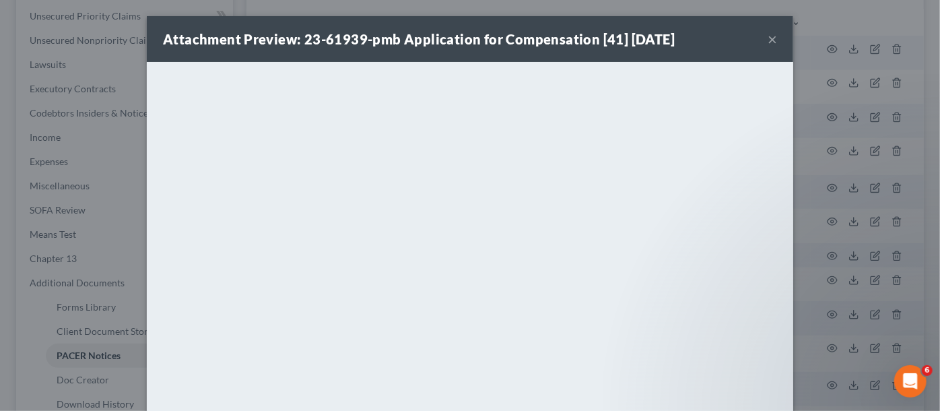
click at [811, 306] on div "Attachment Preview: 23-61939-pmb Application for Compensation [41] 06/25/2025 ×…" at bounding box center [470, 205] width 940 height 411
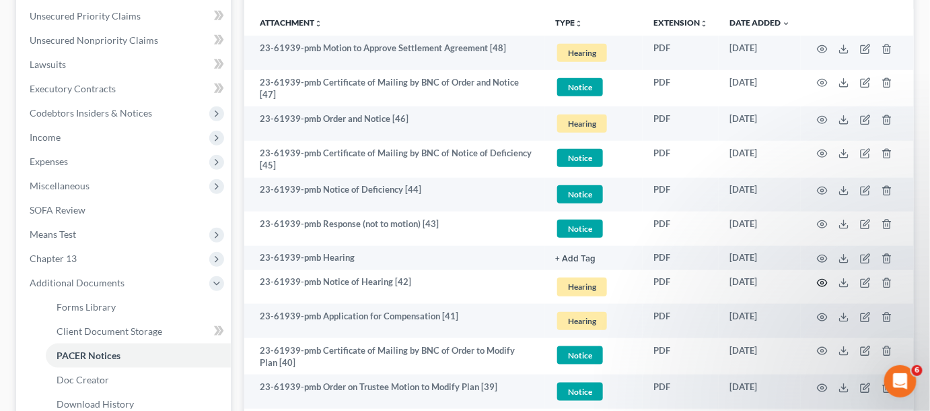
click at [820, 279] on icon "button" at bounding box center [822, 282] width 11 height 11
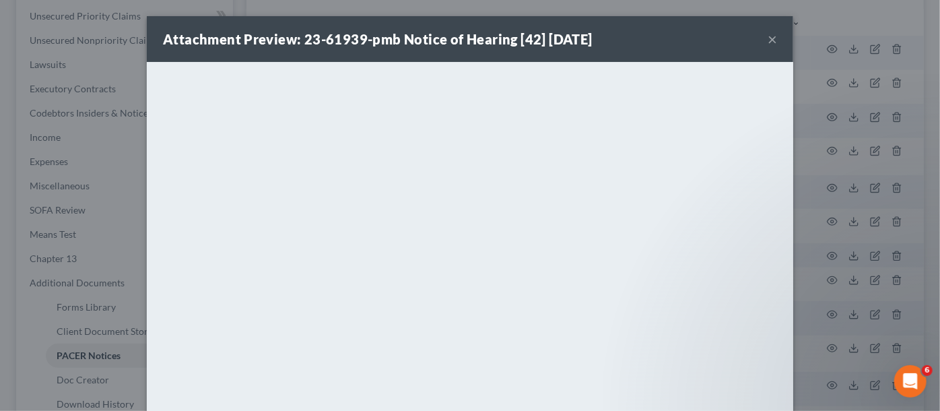
click at [874, 281] on div "Attachment Preview: 23-61939-pmb Notice of Hearing [42] 06/27/2025 × <object ng…" at bounding box center [470, 205] width 940 height 411
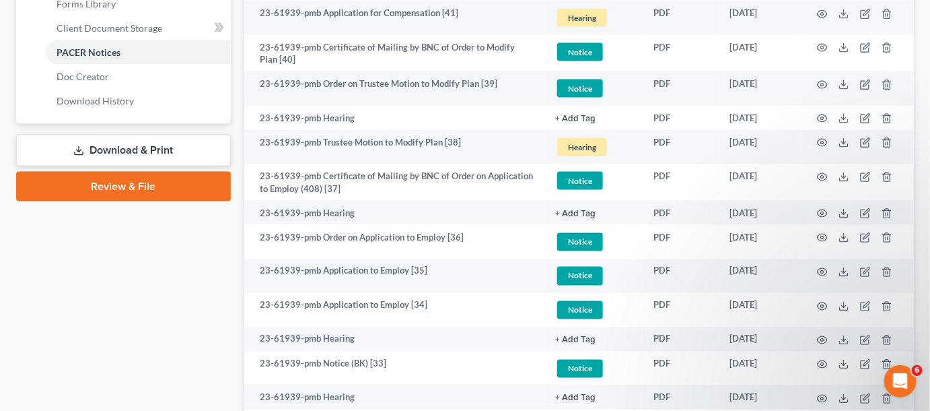
scroll to position [612, 0]
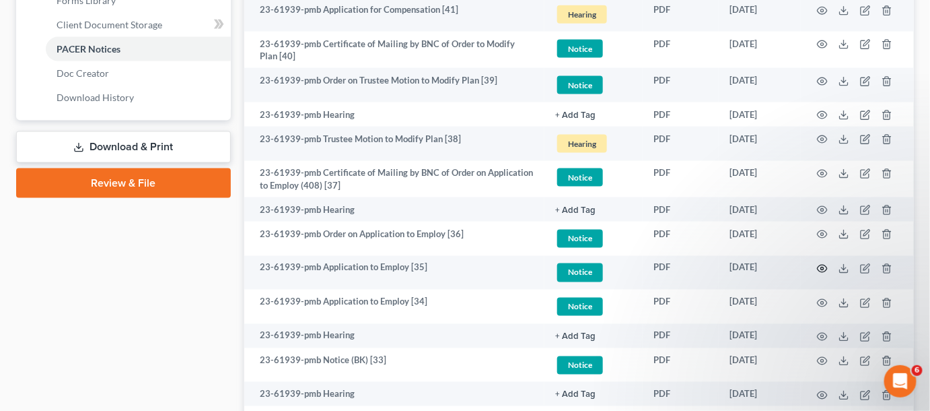
click at [820, 263] on icon "button" at bounding box center [822, 268] width 11 height 11
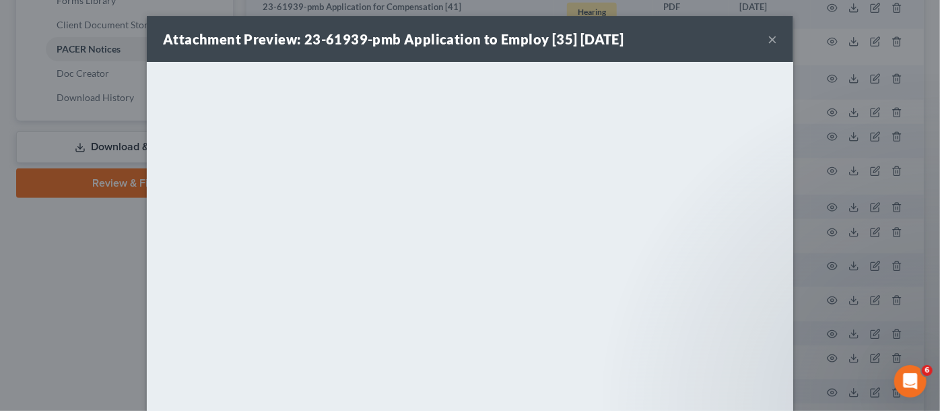
click at [13, 262] on div "Attachment Preview: 23-61939-pmb Application to Employ [35] 02/03/2025 × <objec…" at bounding box center [470, 205] width 940 height 411
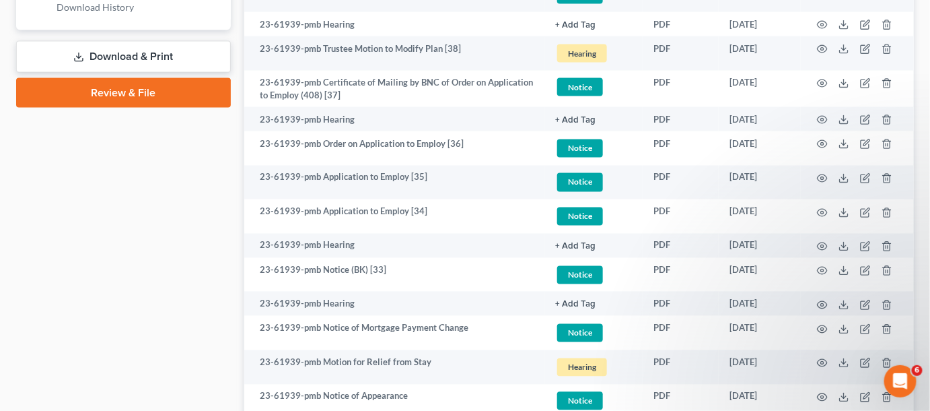
scroll to position [713, 0]
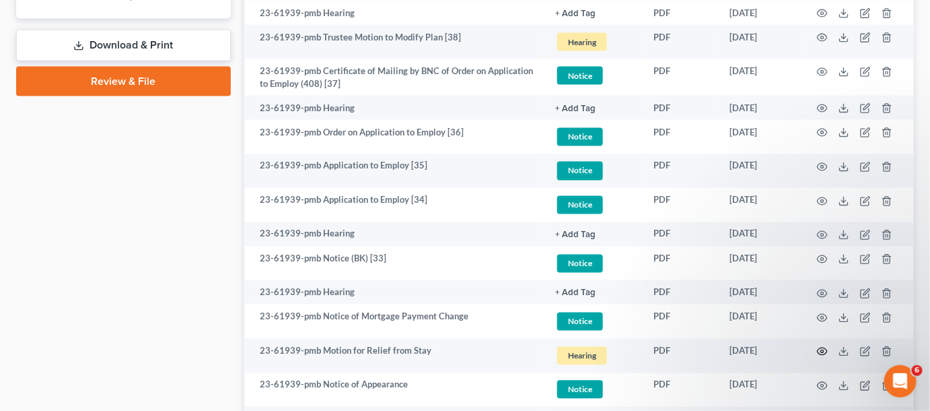
click at [821, 350] on circle "button" at bounding box center [822, 351] width 3 height 3
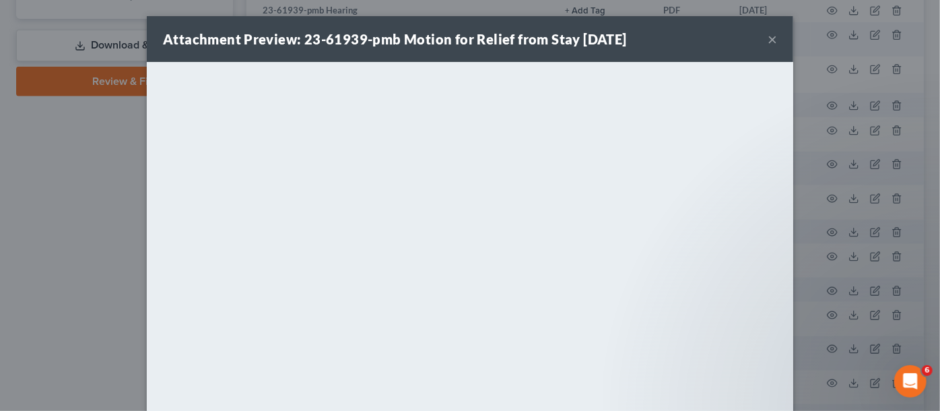
drag, startPoint x: 57, startPoint y: 227, endPoint x: 149, endPoint y: 258, distance: 97.1
click at [61, 228] on div "Attachment Preview: 23-61939-pmb Motion for Relief from Stay 12/02/2024 × <obje…" at bounding box center [470, 205] width 940 height 411
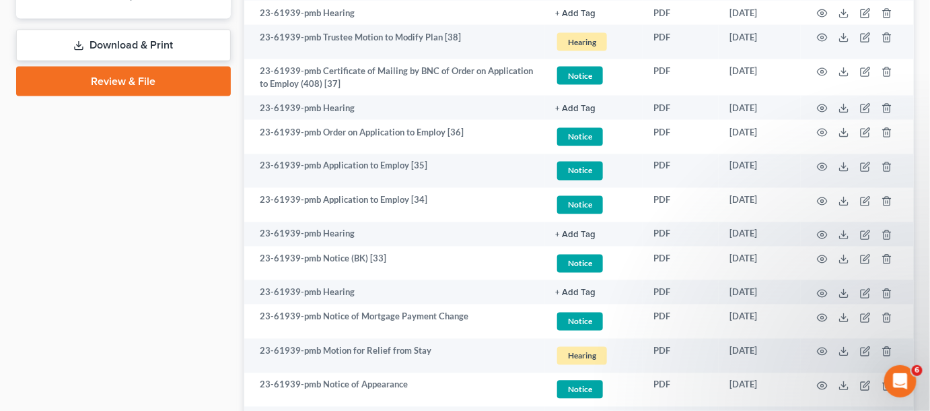
drag, startPoint x: 12, startPoint y: 205, endPoint x: 22, endPoint y: 206, distance: 9.5
click at [822, 258] on icon "button" at bounding box center [822, 259] width 11 height 11
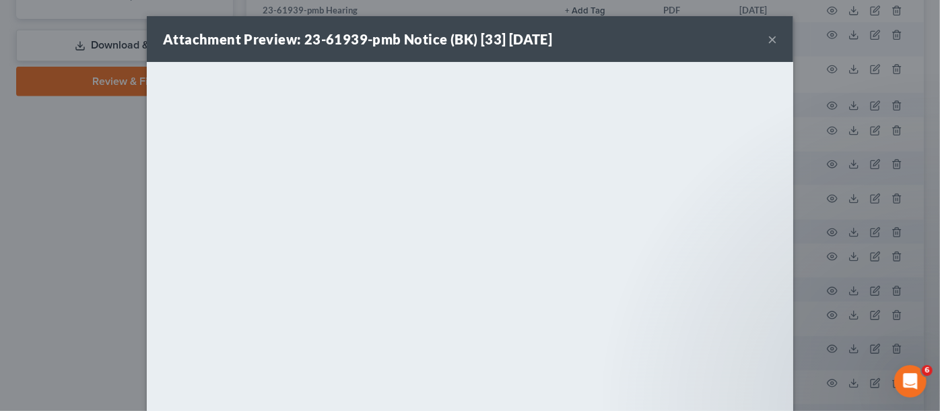
click at [41, 221] on div "Attachment Preview: 23-61939-pmb Notice (BK) [33] 01/14/2025 × <object ng-attr-…" at bounding box center [470, 205] width 940 height 411
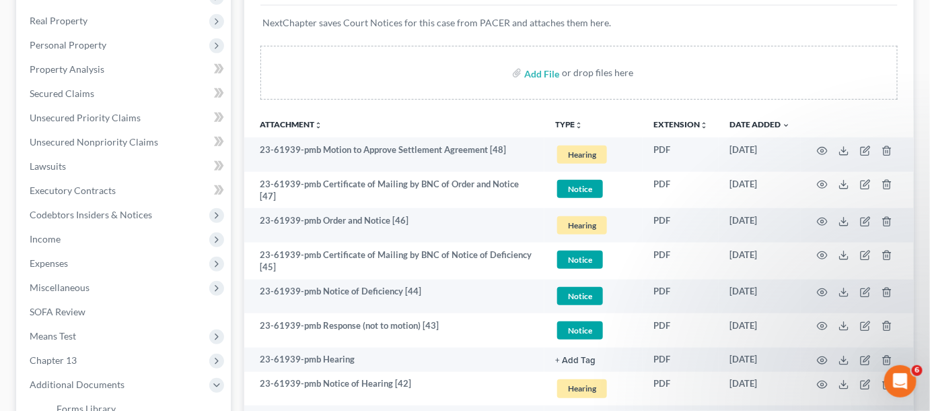
scroll to position [0, 0]
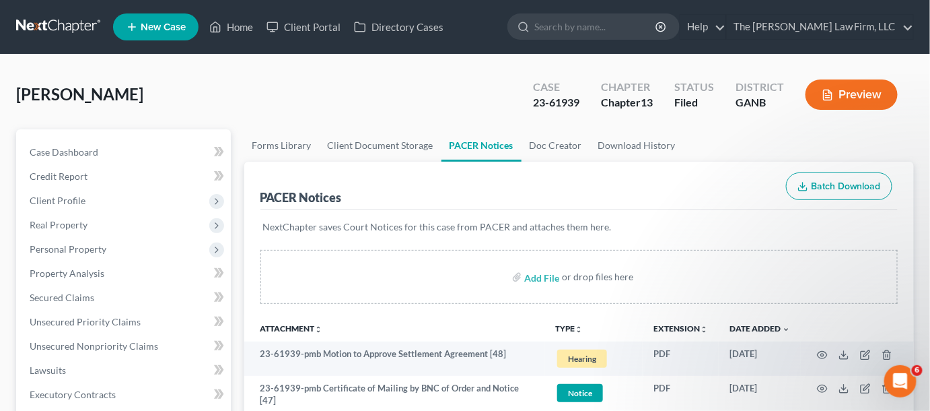
click at [633, 28] on input "search" at bounding box center [595, 26] width 123 height 25
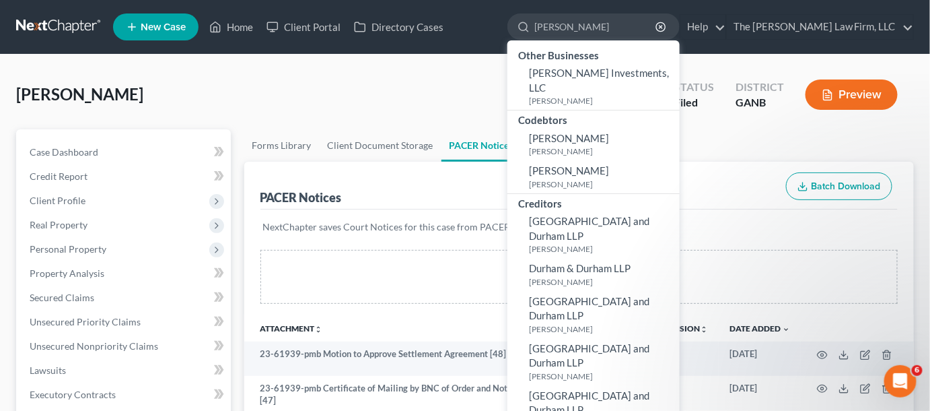
type input "duvall"
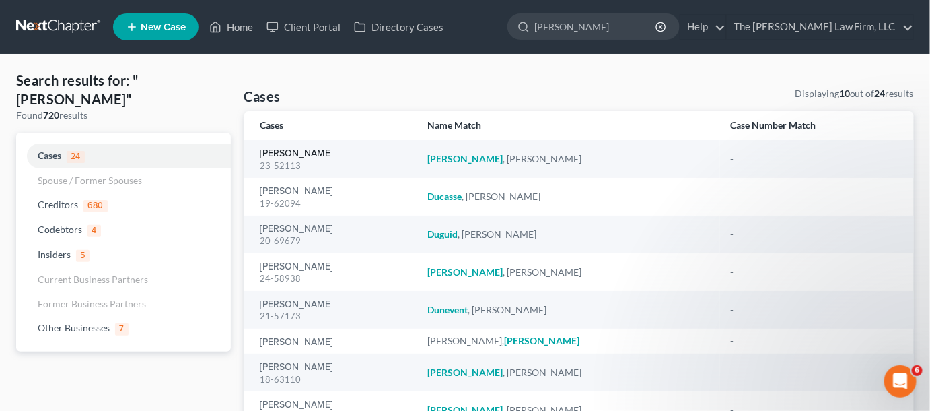
click at [281, 155] on link "[PERSON_NAME]" at bounding box center [296, 153] width 73 height 9
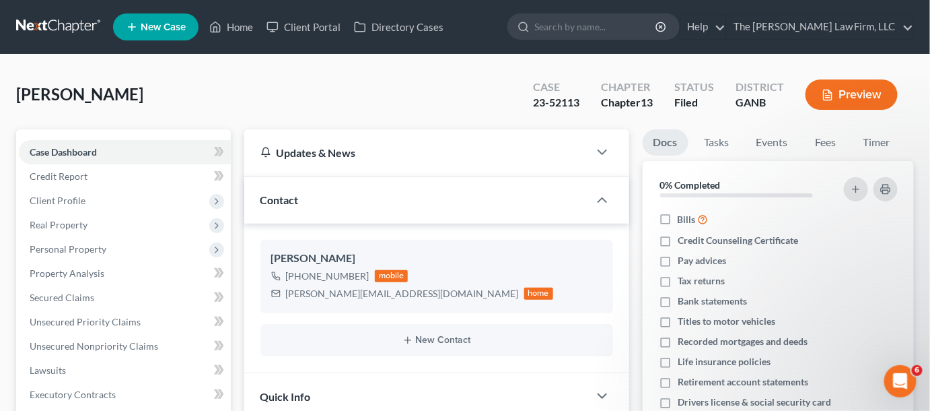
scroll to position [407, 0]
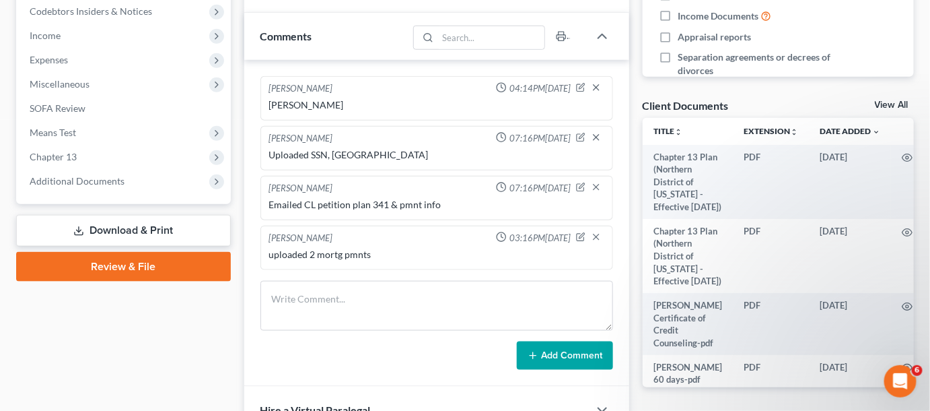
click at [75, 179] on span "Additional Documents" at bounding box center [77, 180] width 95 height 11
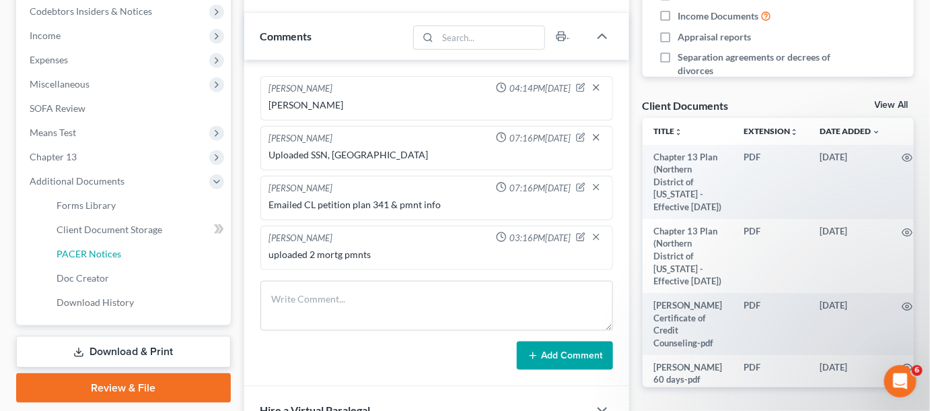
click at [83, 255] on span "PACER Notices" at bounding box center [89, 253] width 65 height 11
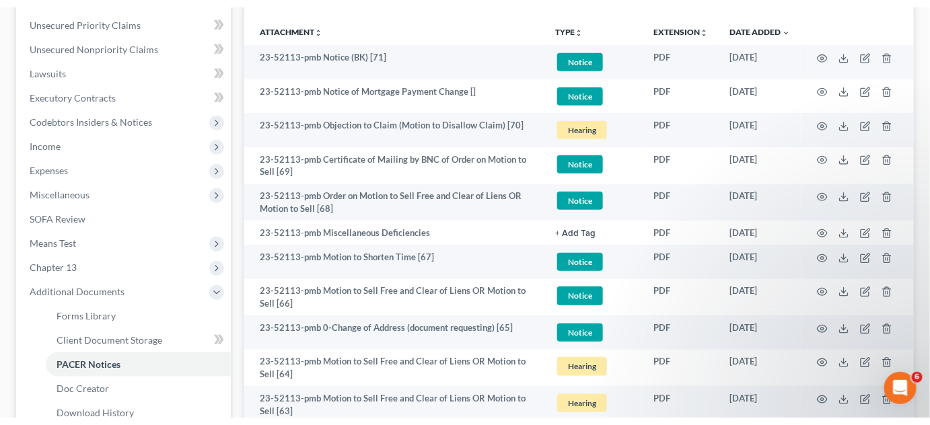
scroll to position [306, 0]
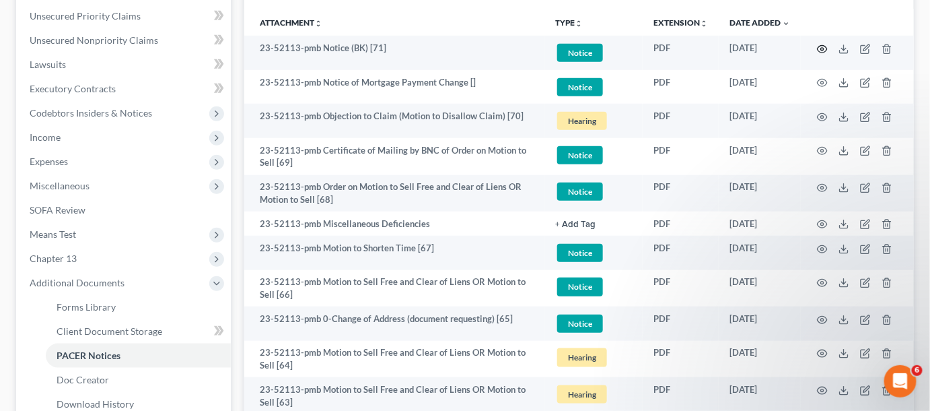
click at [824, 48] on circle "button" at bounding box center [822, 49] width 3 height 3
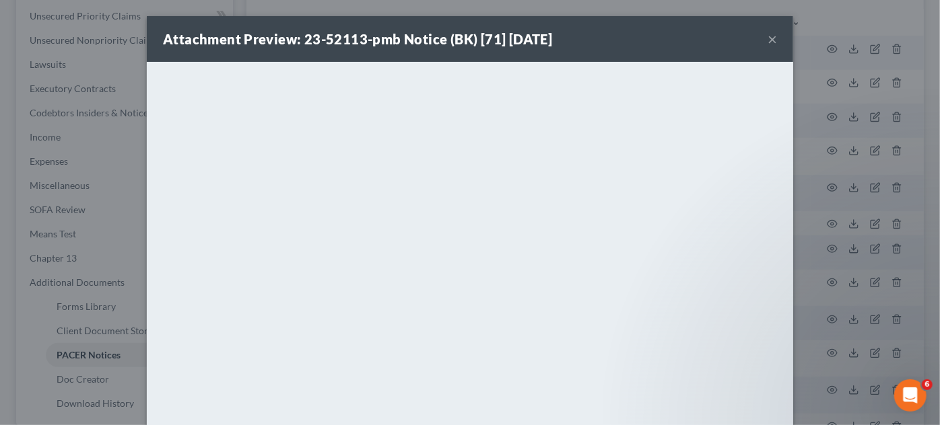
click at [852, 123] on div "Attachment Preview: 23-52113-pmb Notice (BK) [71] 08/13/2025 × <object ng-attr-…" at bounding box center [470, 212] width 940 height 425
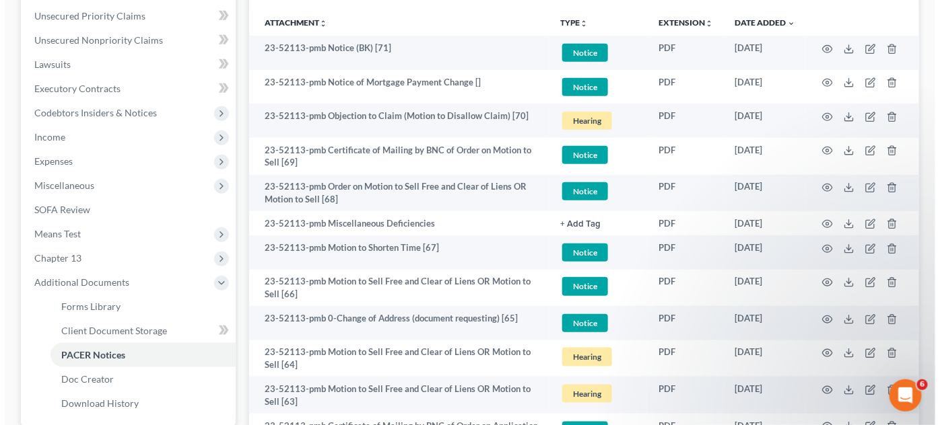
scroll to position [0, 0]
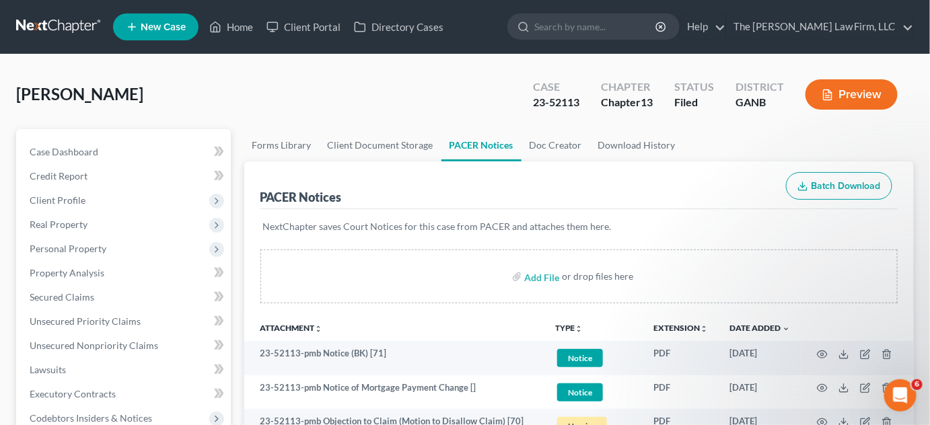
click at [639, 20] on input "search" at bounding box center [595, 26] width 123 height 25
type input "[PERSON_NAME]"
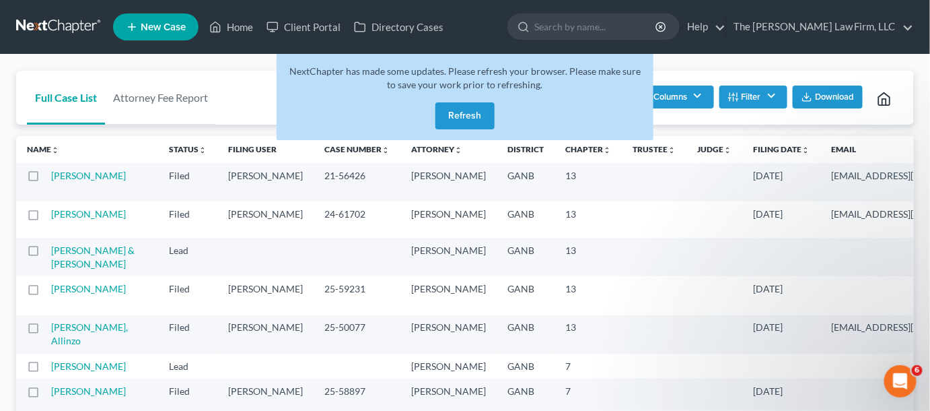
click at [489, 114] on button "Refresh" at bounding box center [464, 115] width 59 height 27
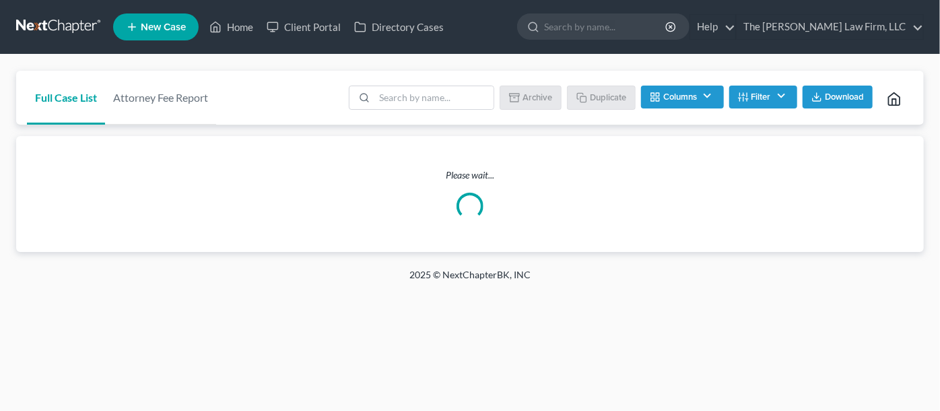
click at [600, 27] on input "search" at bounding box center [605, 26] width 123 height 25
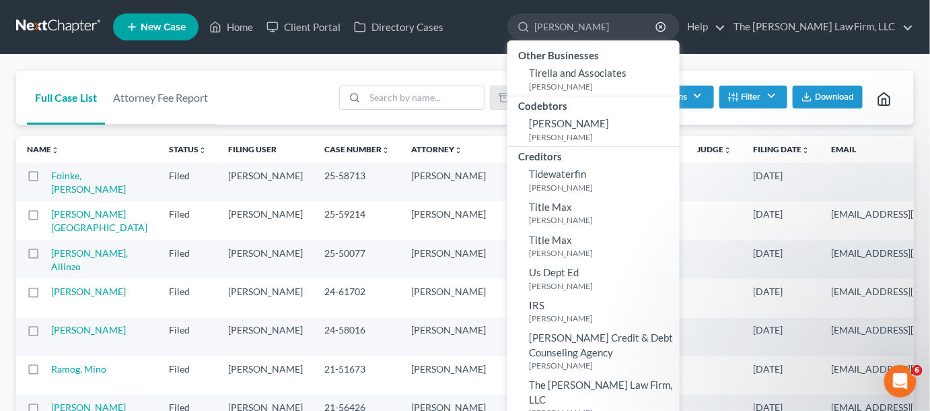
type input "tirrell"
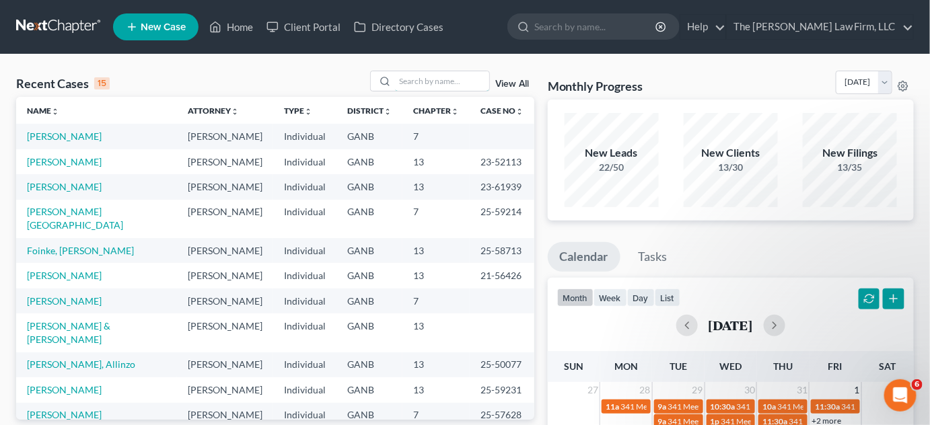
drag, startPoint x: 431, startPoint y: 78, endPoint x: 429, endPoint y: 69, distance: 9.6
click at [431, 78] on input "search" at bounding box center [442, 81] width 94 height 20
type input "[PERSON_NAME]"
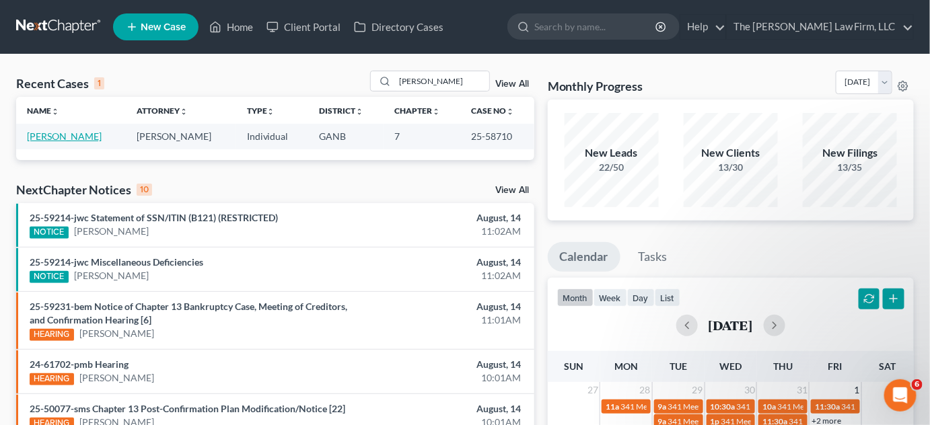
click at [49, 138] on link "[PERSON_NAME]" at bounding box center [64, 136] width 75 height 11
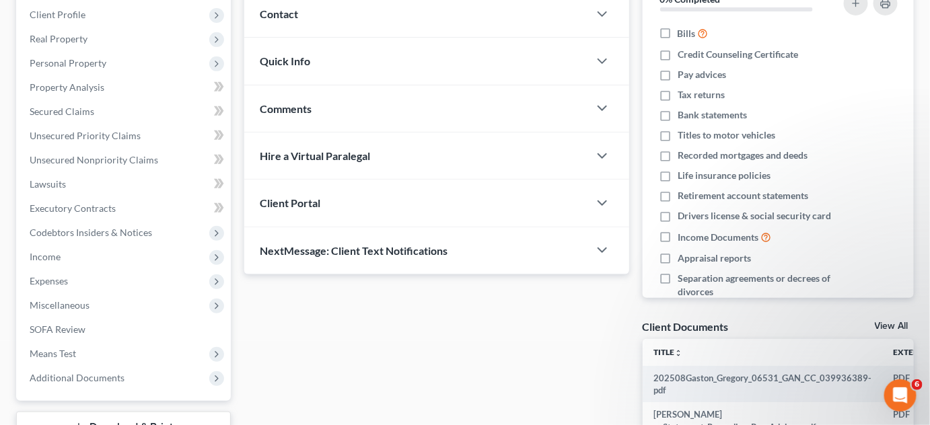
scroll to position [304, 0]
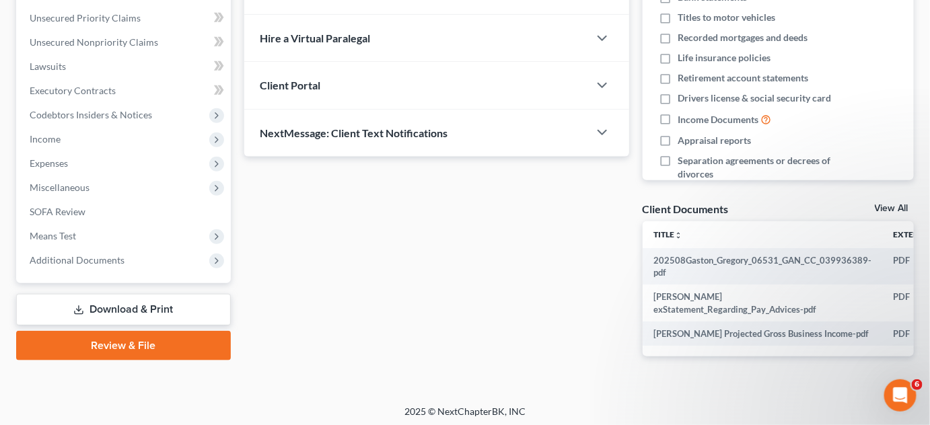
click at [48, 269] on span "Additional Documents" at bounding box center [125, 260] width 212 height 24
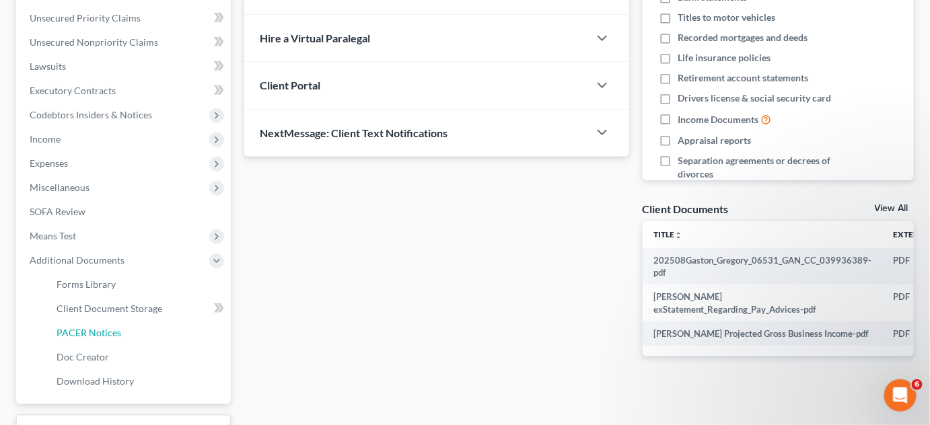
click at [88, 328] on span "PACER Notices" at bounding box center [89, 332] width 65 height 11
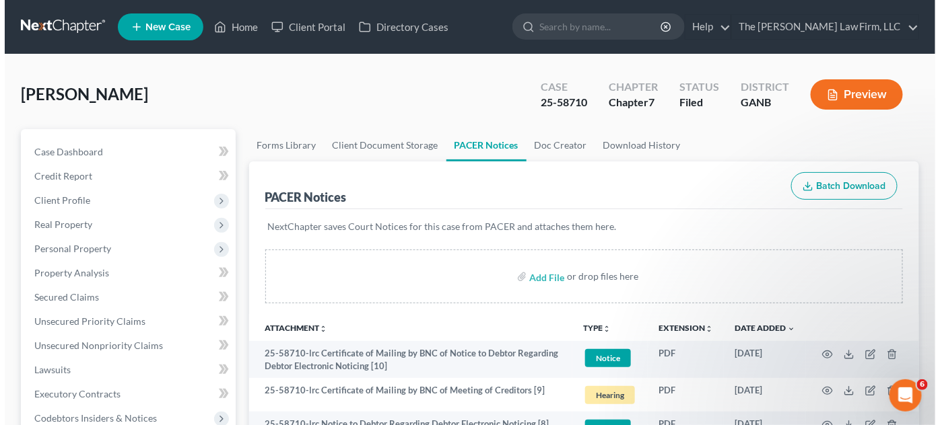
scroll to position [407, 0]
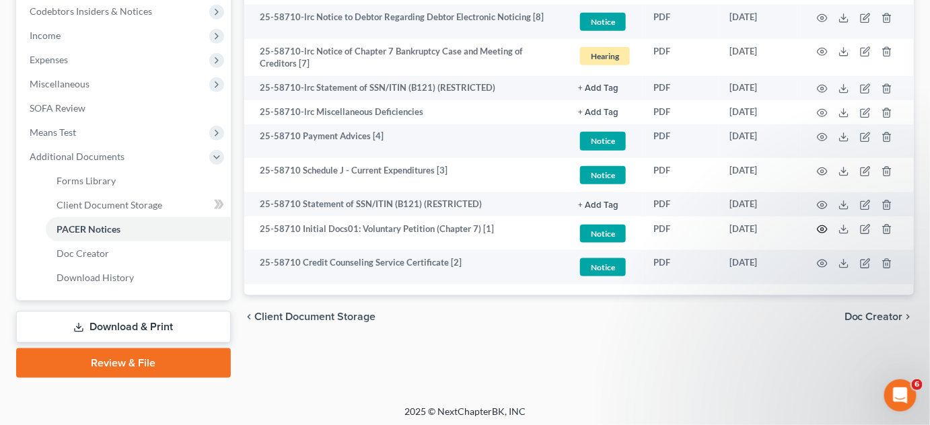
click at [827, 227] on icon "button" at bounding box center [822, 229] width 11 height 11
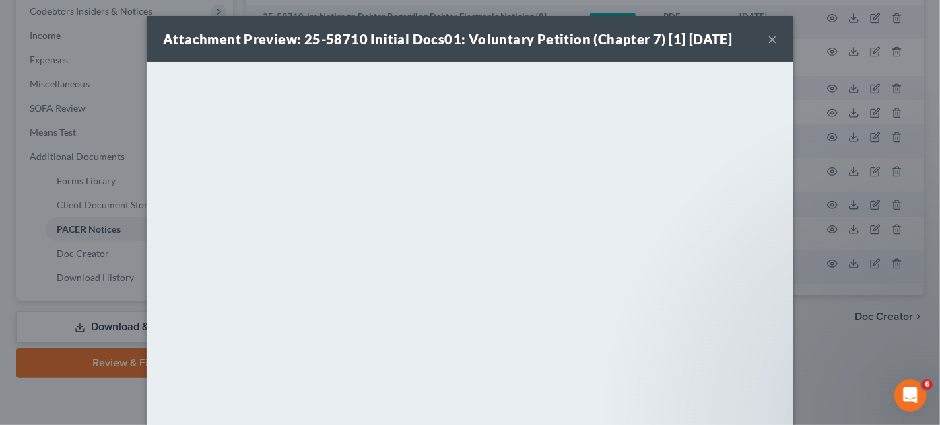
click at [839, 341] on div "Attachment Preview: 25-58710 Initial Docs01: Voluntary Petition (Chapter 7) [1]…" at bounding box center [470, 212] width 940 height 425
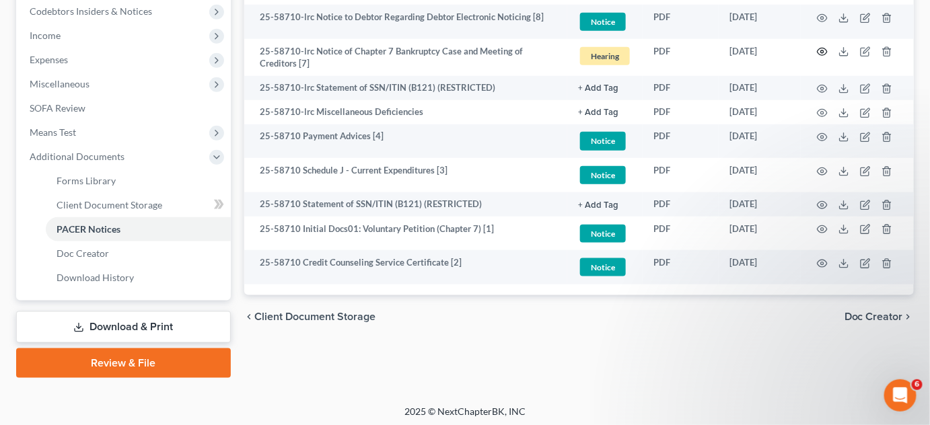
click at [825, 46] on icon "button" at bounding box center [822, 51] width 11 height 11
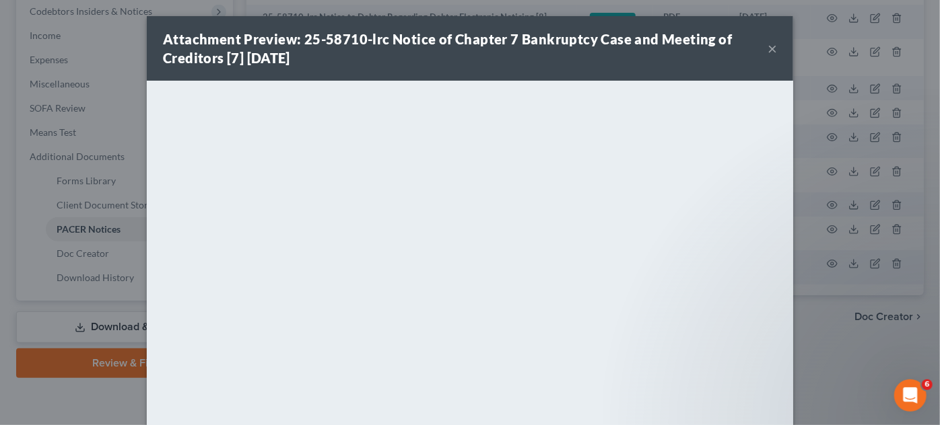
click at [852, 374] on div "Attachment Preview: 25-58710-lrc Notice of Chapter 7 Bankruptcy Case and Meetin…" at bounding box center [470, 212] width 940 height 425
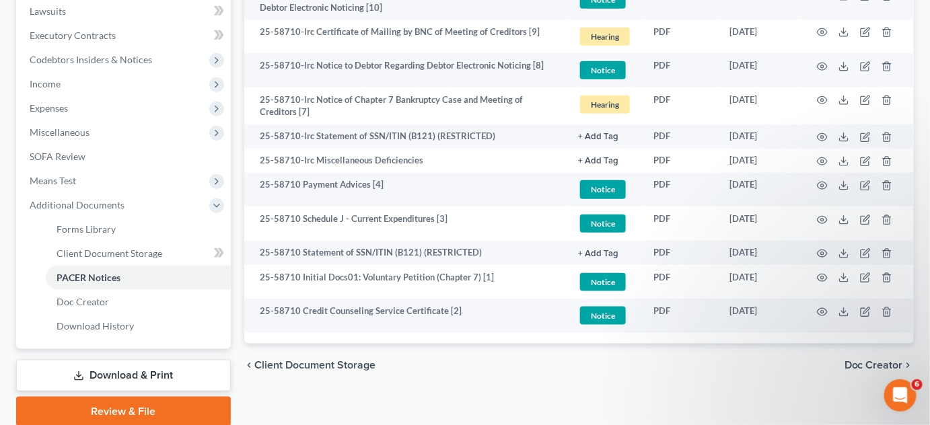
scroll to position [0, 0]
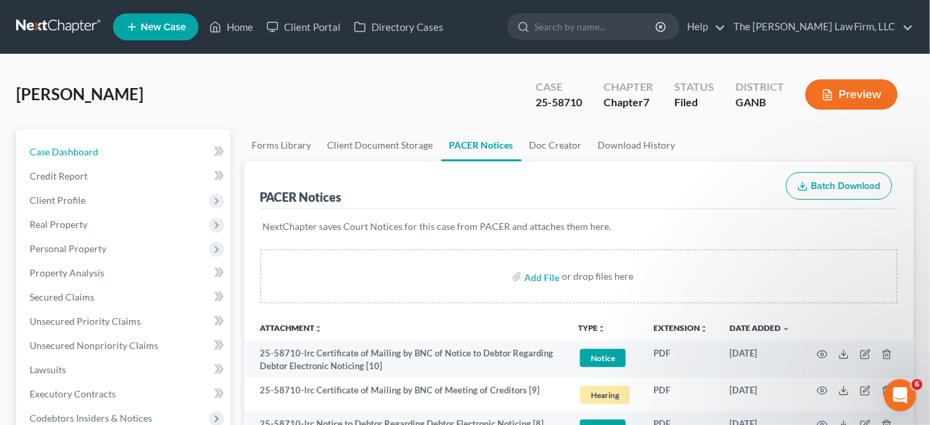
click at [39, 155] on span "Case Dashboard" at bounding box center [64, 151] width 69 height 11
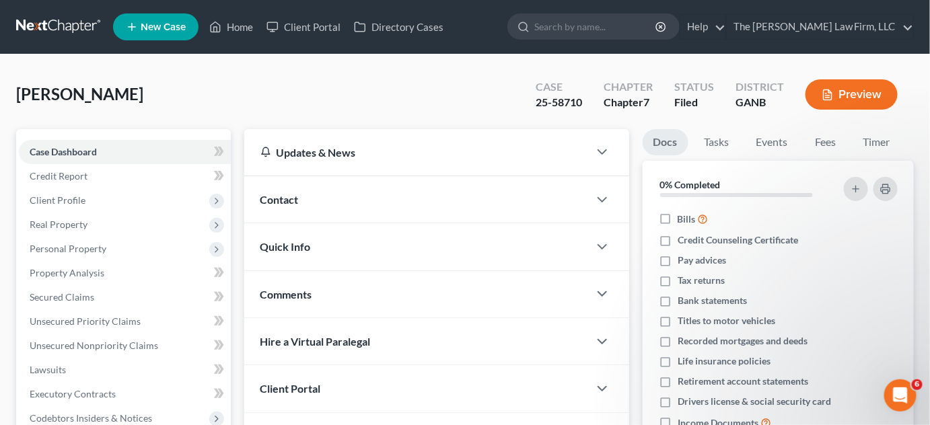
click at [310, 196] on div "Contact" at bounding box center [416, 199] width 345 height 46
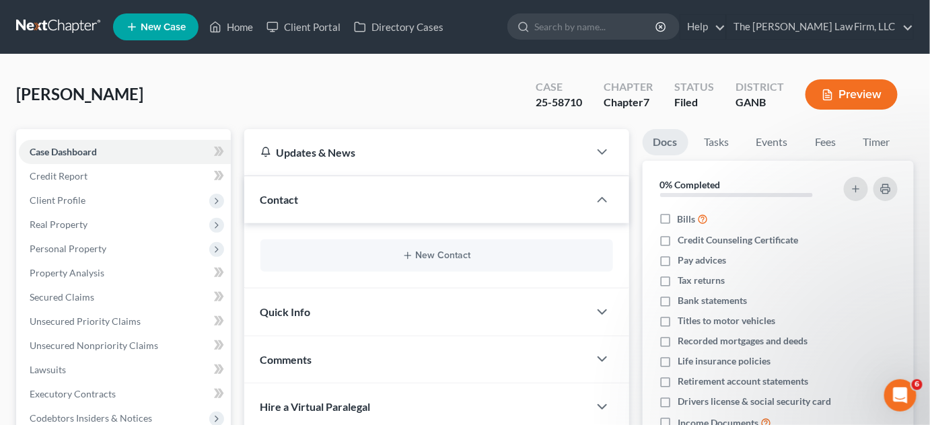
click at [452, 248] on div "New Contact" at bounding box center [436, 256] width 353 height 32
click at [434, 252] on button "New Contact" at bounding box center [436, 255] width 331 height 11
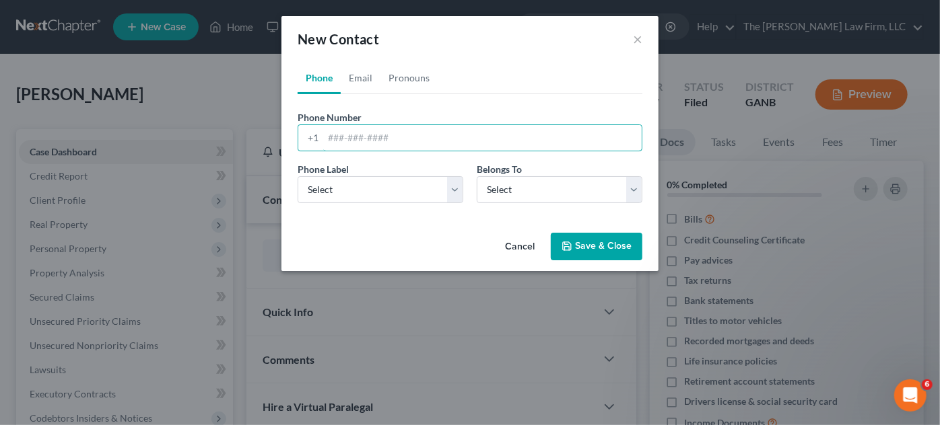
paste input "678) 732-7143‬"
click at [349, 139] on input "678) 732-7143‬" at bounding box center [482, 138] width 318 height 26
type input "[PHONE_NUMBER]‬"
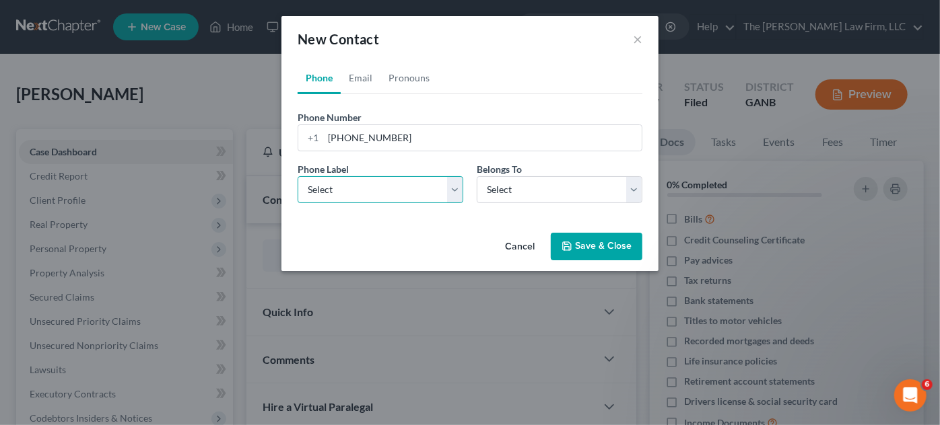
click at [351, 195] on select "Select Mobile Home Work Other" at bounding box center [380, 189] width 166 height 27
select select "0"
click at [297, 176] on select "Select Mobile Home Work Other" at bounding box center [380, 189] width 166 height 27
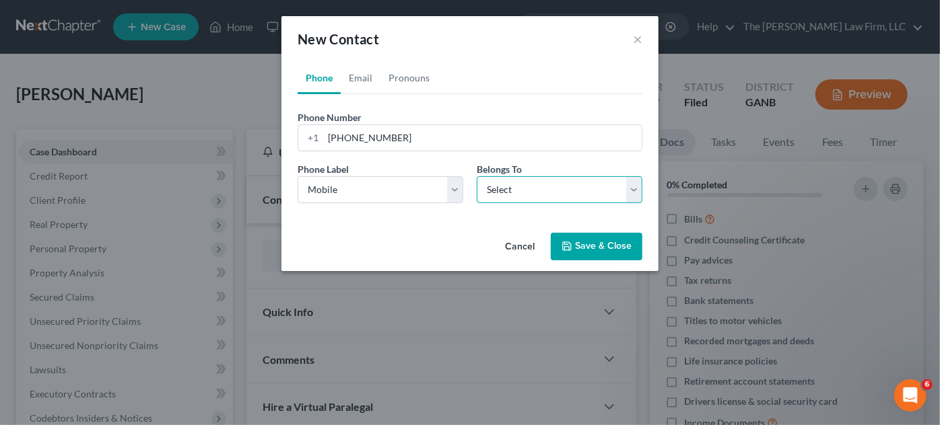
click at [557, 176] on select "Select Client Other" at bounding box center [560, 189] width 166 height 27
select select "0"
click at [477, 176] on select "Select Client Other" at bounding box center [560, 189] width 166 height 27
select select "0"
drag, startPoint x: 359, startPoint y: 91, endPoint x: 367, endPoint y: 130, distance: 40.0
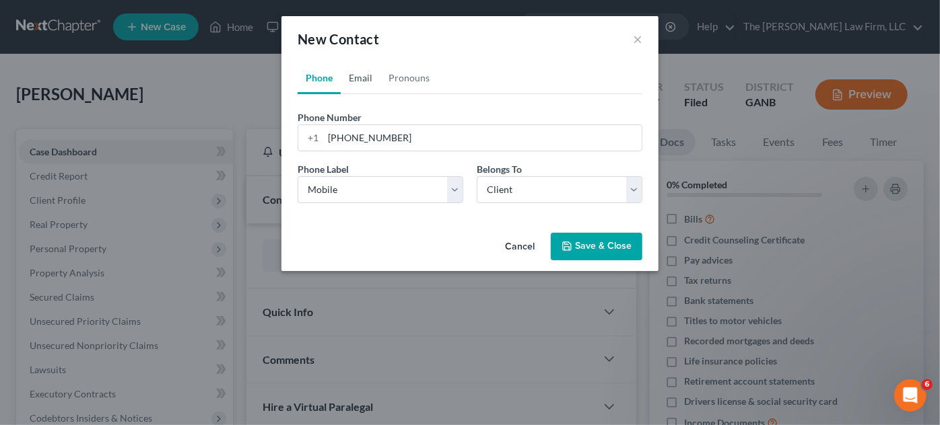
click at [359, 91] on link "Email" at bounding box center [361, 78] width 40 height 32
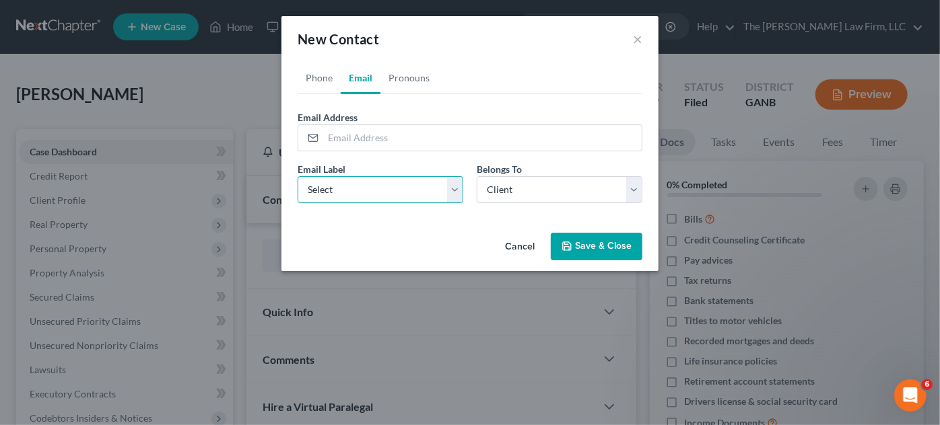
click at [344, 193] on select "Select Home Work Other" at bounding box center [380, 189] width 166 height 27
select select "0"
click at [297, 176] on select "Select Home Work Other" at bounding box center [380, 189] width 166 height 27
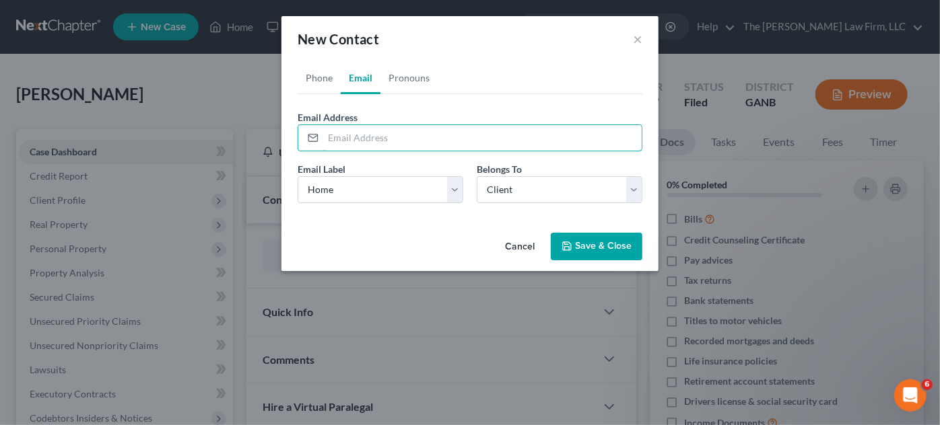
paste input "[EMAIL_ADDRESS][DOMAIN_NAME]"
type input "[EMAIL_ADDRESS][DOMAIN_NAME]"
click at [619, 248] on button "Save & Close" at bounding box center [597, 247] width 92 height 28
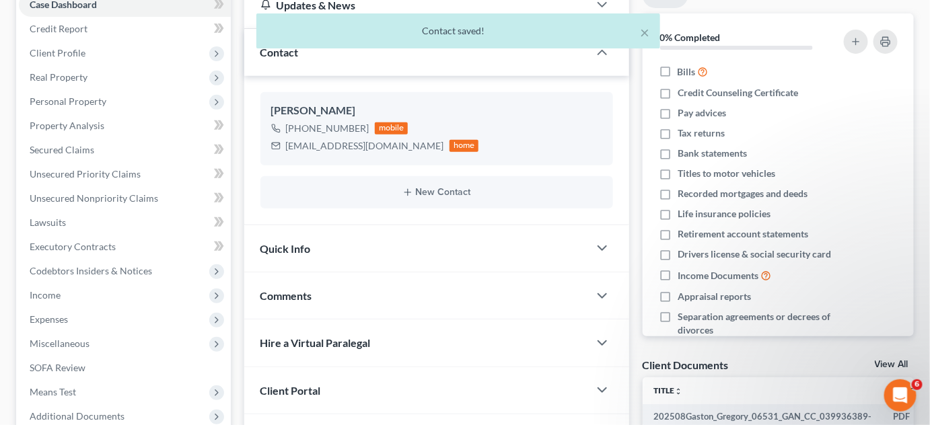
scroll to position [204, 0]
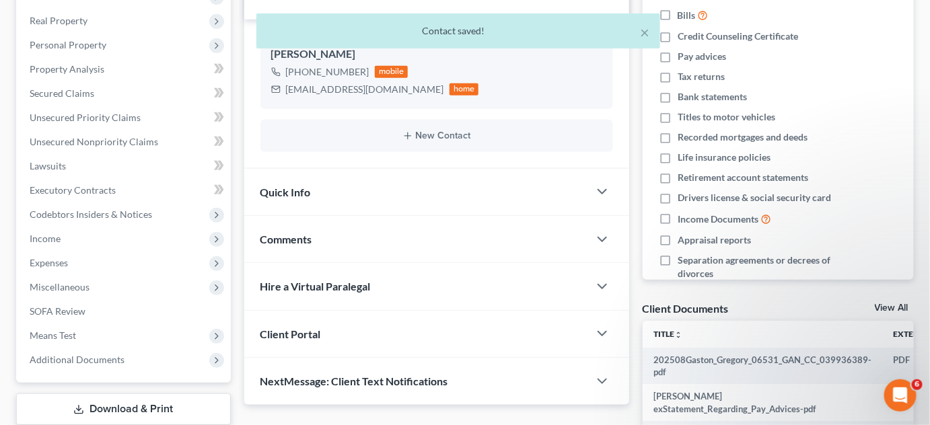
click at [374, 240] on div "Comments" at bounding box center [416, 239] width 345 height 46
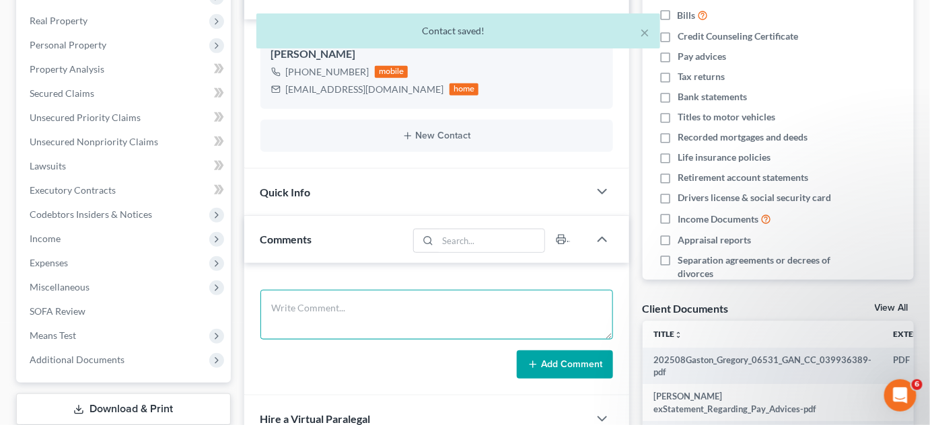
drag, startPoint x: 353, startPoint y: 312, endPoint x: 361, endPoint y: 291, distance: 22.4
click at [358, 300] on textarea at bounding box center [436, 315] width 353 height 50
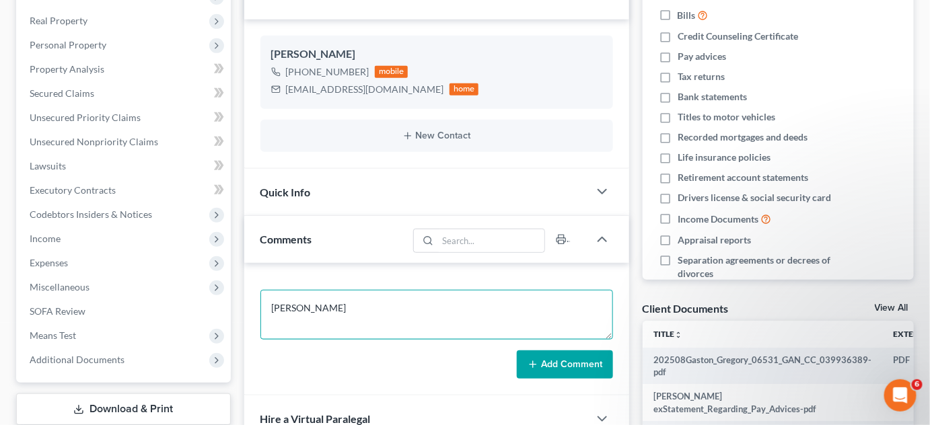
type textarea "[PERSON_NAME]"
click at [562, 370] on button "Add Comment" at bounding box center [565, 365] width 96 height 28
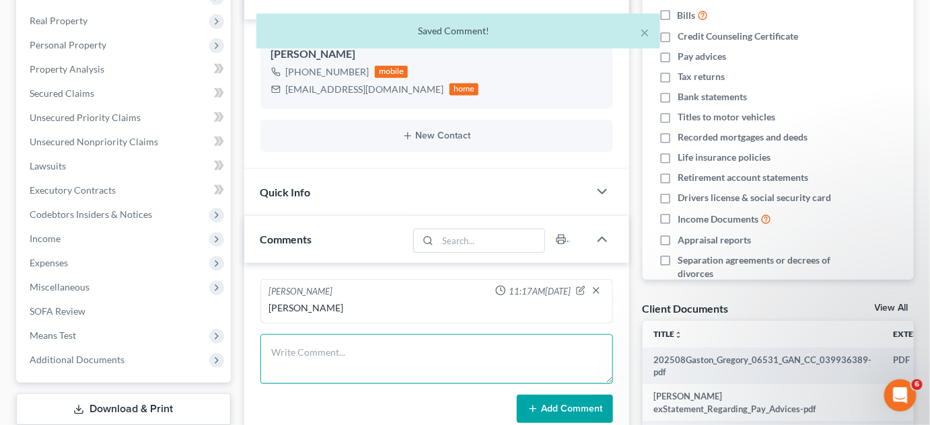
click at [398, 349] on textarea at bounding box center [436, 360] width 353 height 50
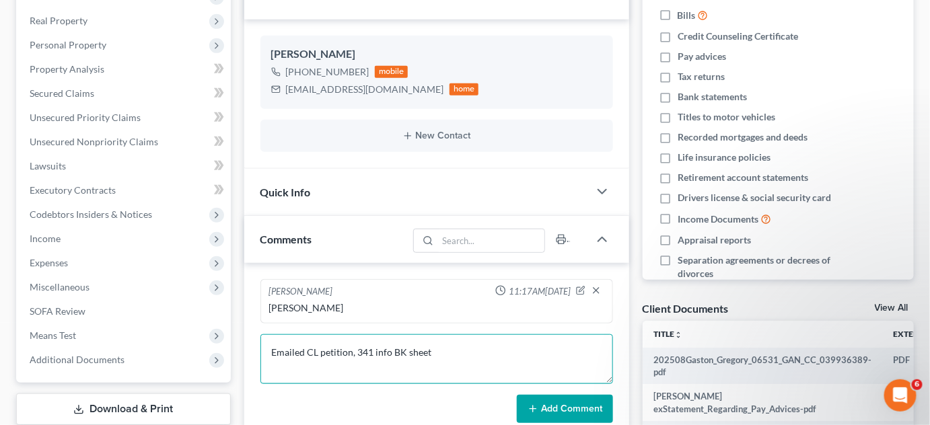
type textarea "Emailed CL petition, 341 info BK sheet"
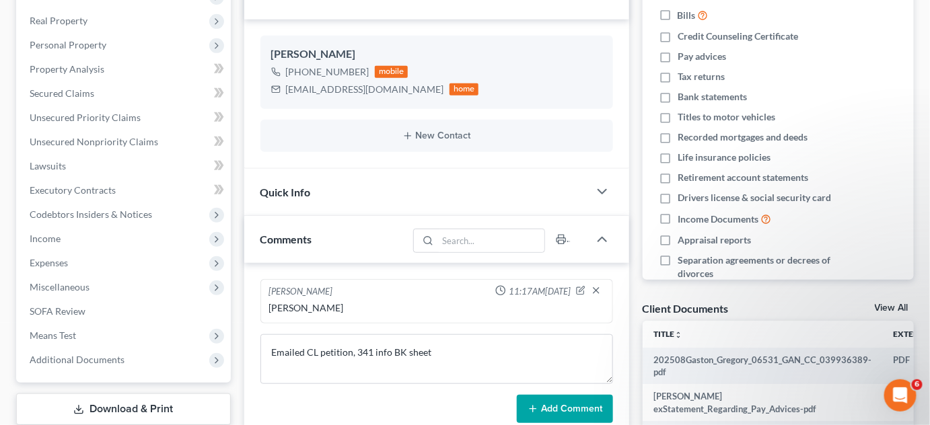
click at [576, 408] on button "Add Comment" at bounding box center [565, 409] width 96 height 28
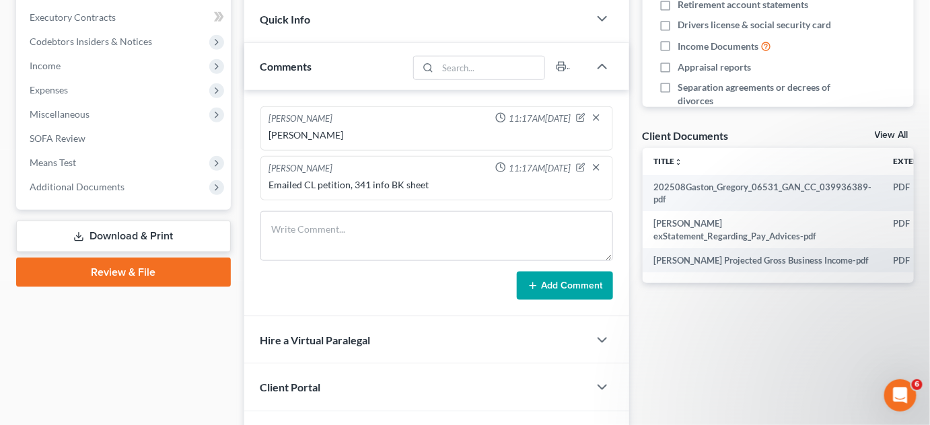
scroll to position [458, 0]
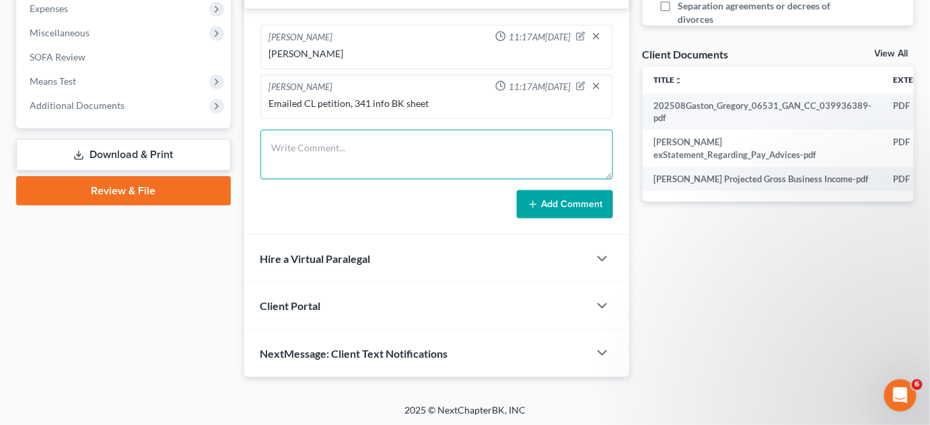
click at [296, 153] on textarea at bounding box center [436, 155] width 353 height 50
type textarea "Uploaded SSN, [GEOGRAPHIC_DATA], 2024 TR"
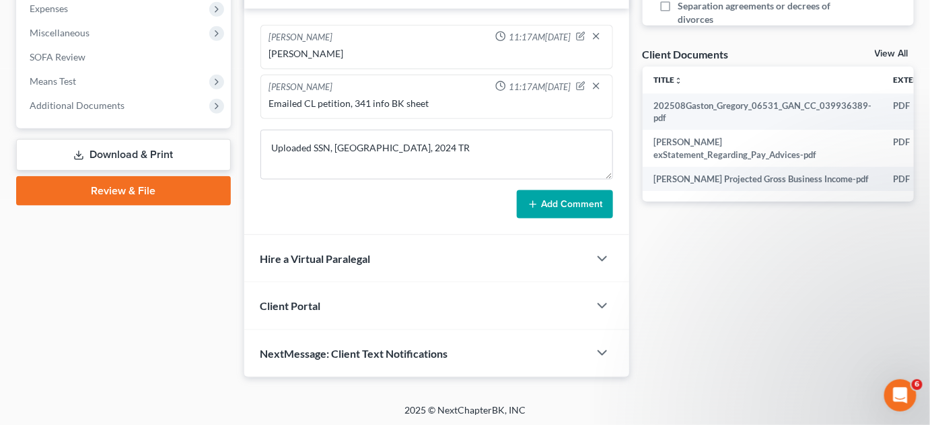
click at [583, 201] on button "Add Comment" at bounding box center [565, 204] width 96 height 28
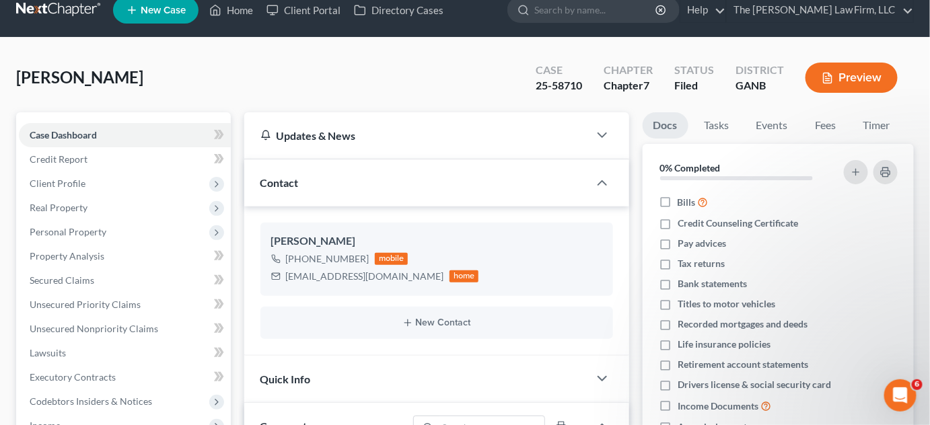
scroll to position [0, 0]
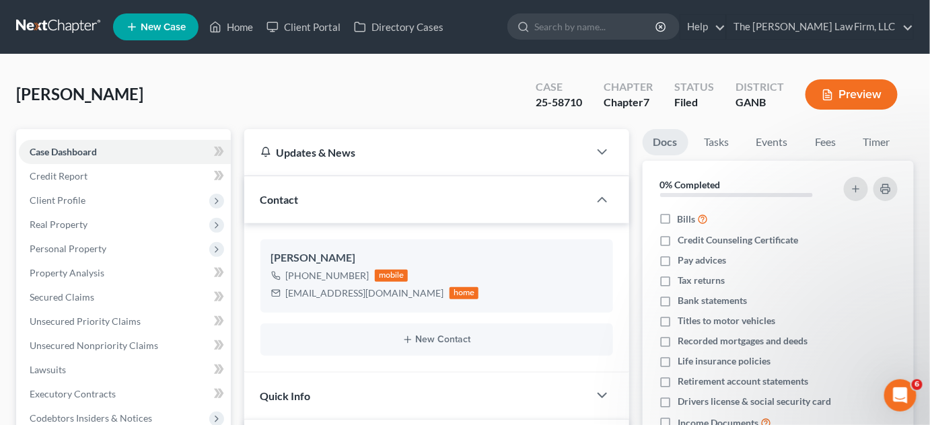
click at [647, 30] on input "search" at bounding box center [595, 26] width 123 height 25
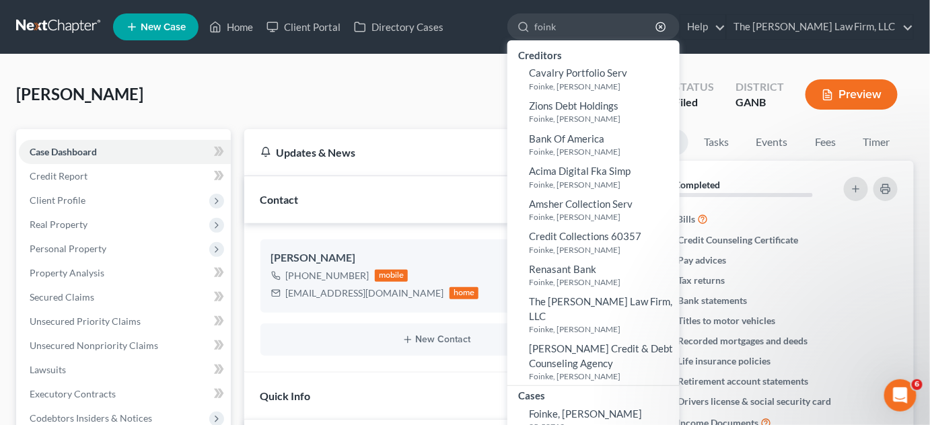
type input "foink"
click at [577, 408] on span "Foinke, [PERSON_NAME]" at bounding box center [585, 414] width 113 height 12
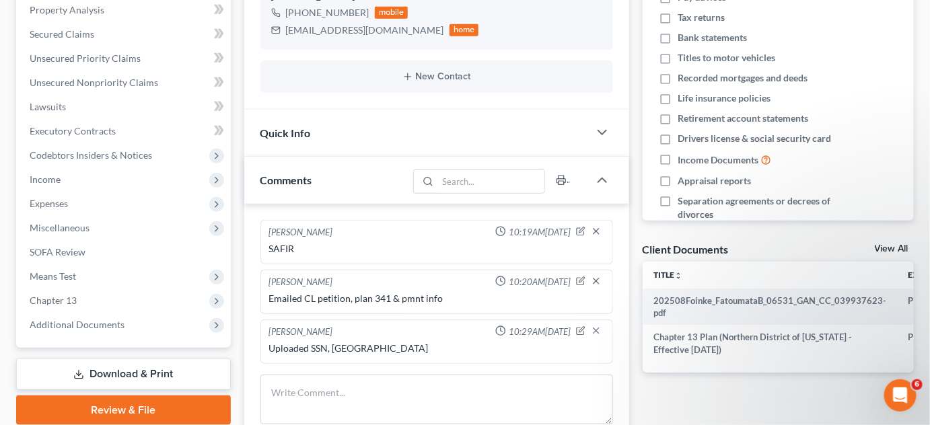
scroll to position [407, 0]
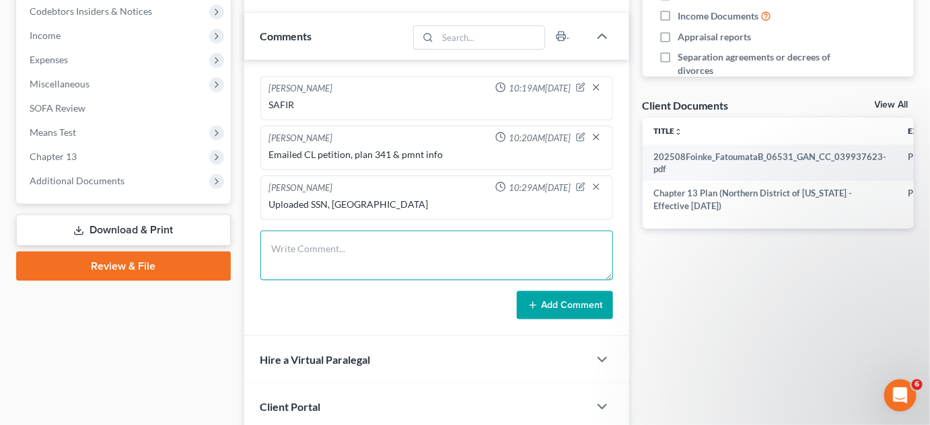
click at [393, 256] on textarea at bounding box center [436, 256] width 353 height 50
type textarea "Uploaded 2024 TR"
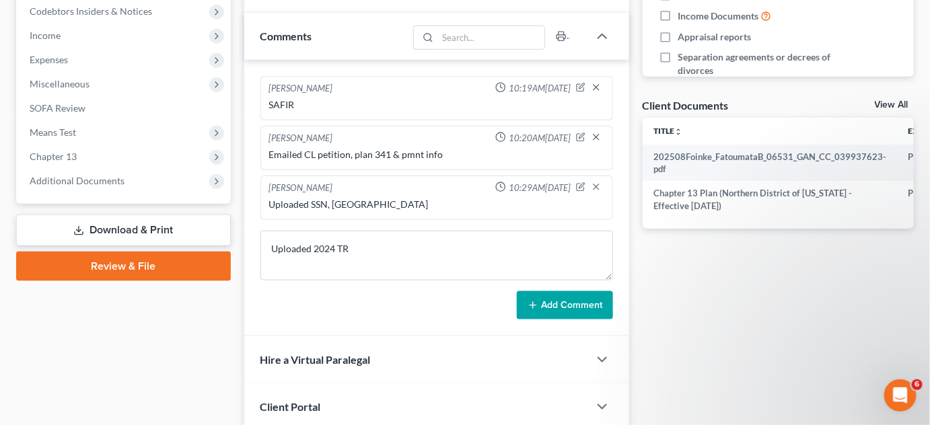
click at [542, 301] on button "Add Comment" at bounding box center [565, 305] width 96 height 28
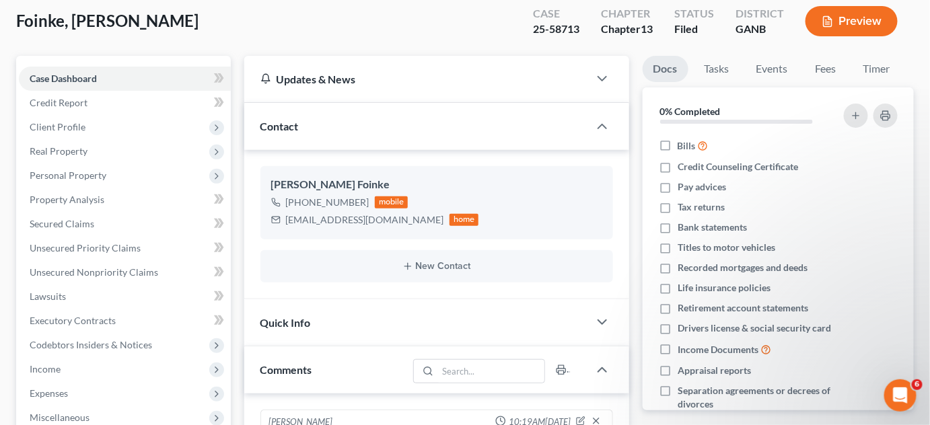
scroll to position [0, 0]
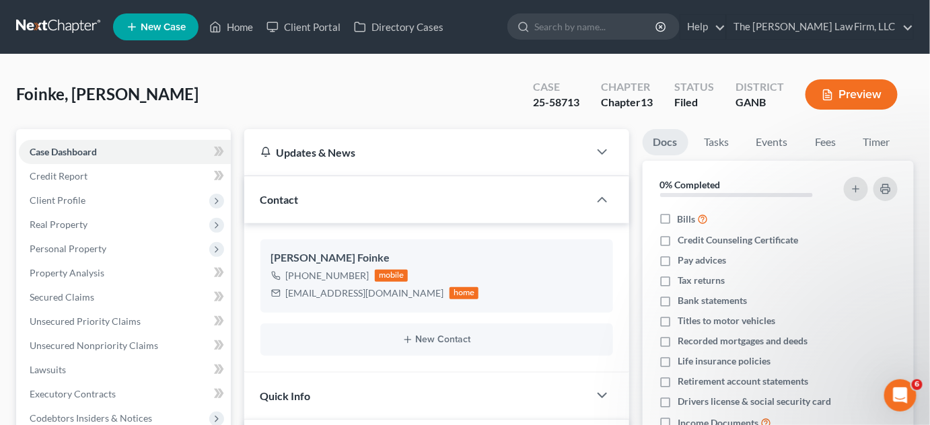
click at [619, 35] on input "search" at bounding box center [595, 26] width 123 height 25
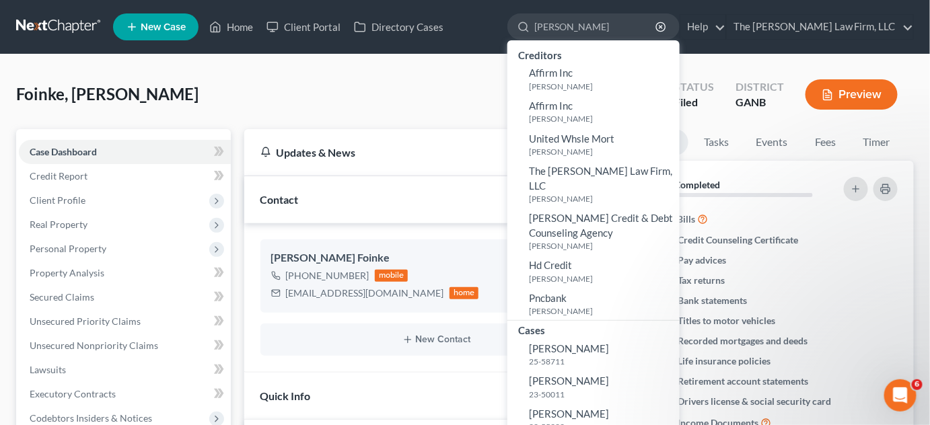
type input "[PERSON_NAME]"
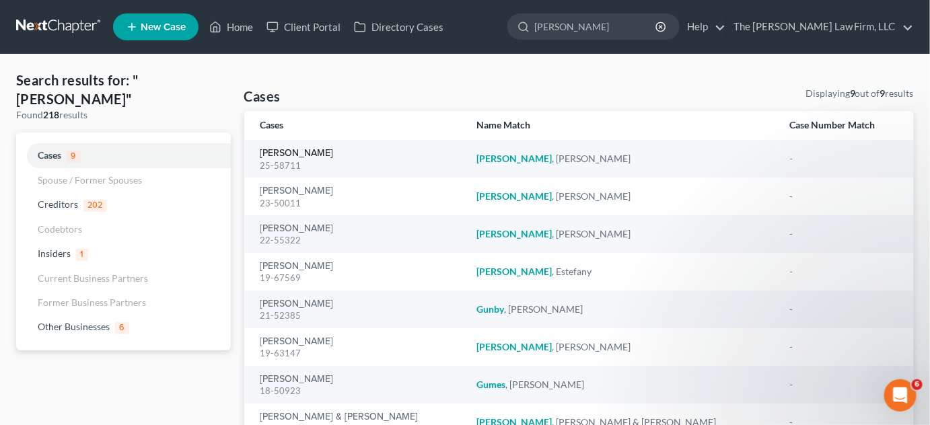
click at [293, 151] on link "[PERSON_NAME]" at bounding box center [296, 153] width 73 height 9
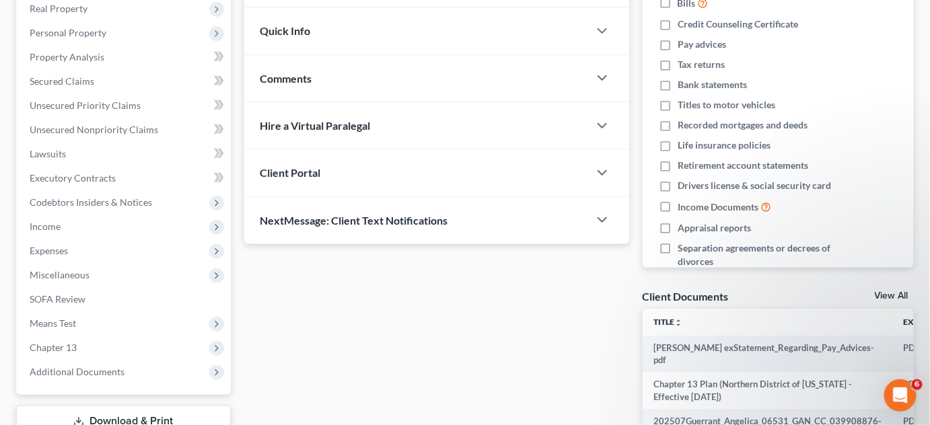
scroll to position [306, 0]
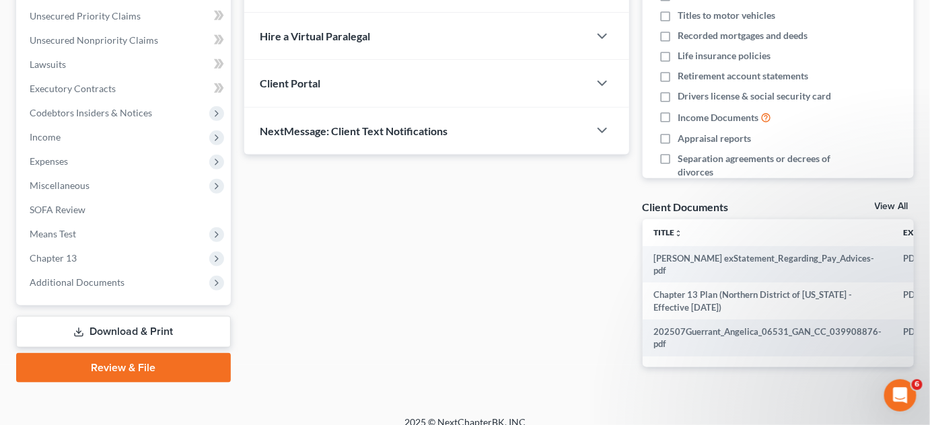
click at [47, 267] on span "Chapter 13" at bounding box center [125, 258] width 212 height 24
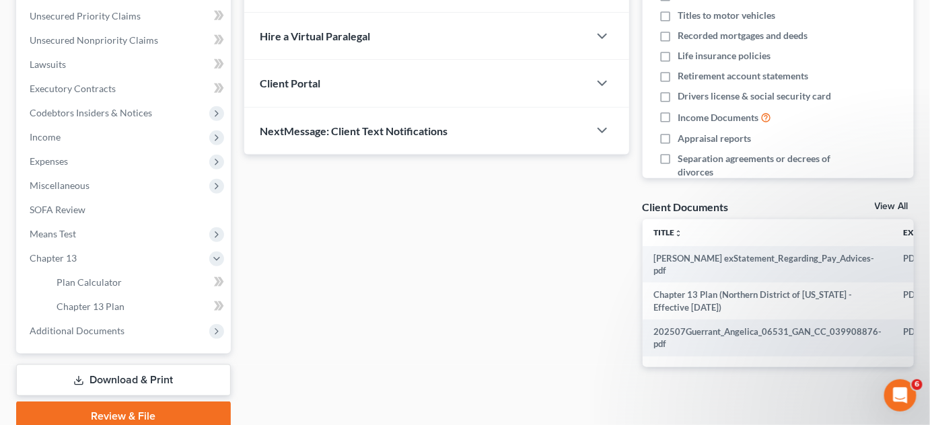
drag, startPoint x: 79, startPoint y: 330, endPoint x: 110, endPoint y: 372, distance: 52.4
click at [79, 330] on span "Additional Documents" at bounding box center [77, 330] width 95 height 11
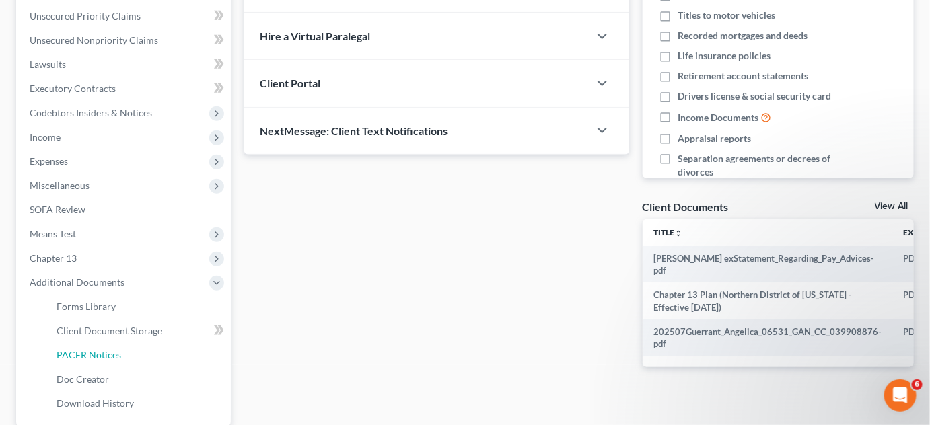
click at [102, 354] on span "PACER Notices" at bounding box center [89, 354] width 65 height 11
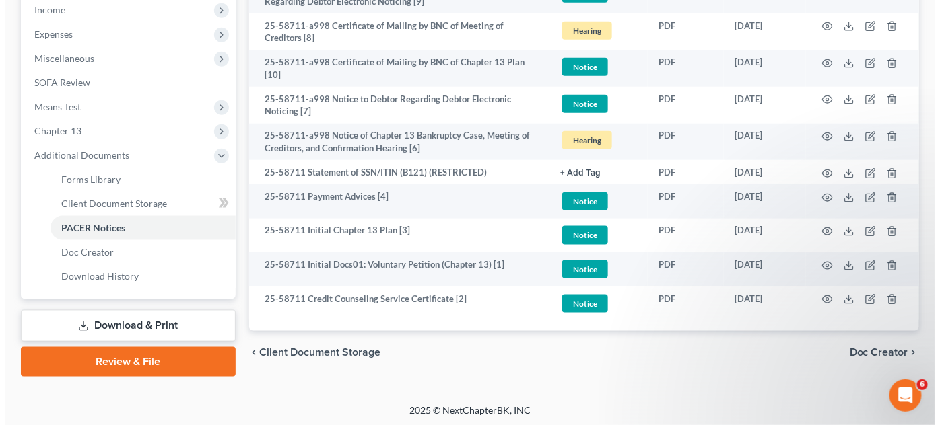
scroll to position [434, 0]
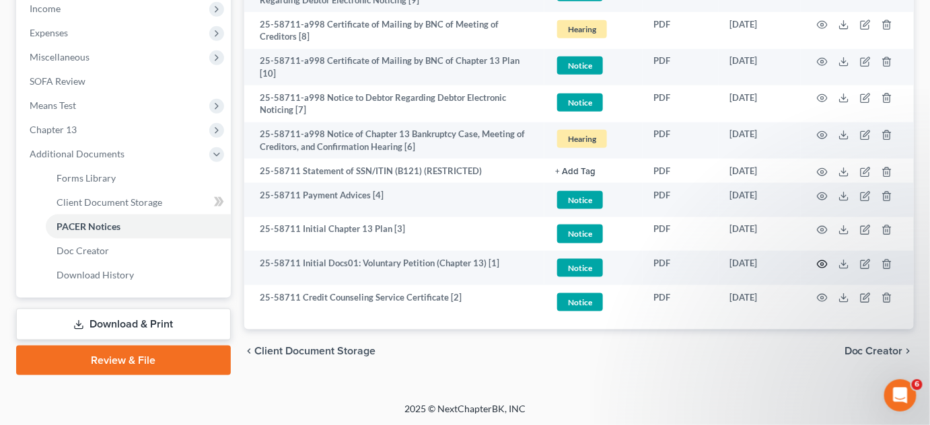
click at [822, 263] on circle "button" at bounding box center [822, 264] width 3 height 3
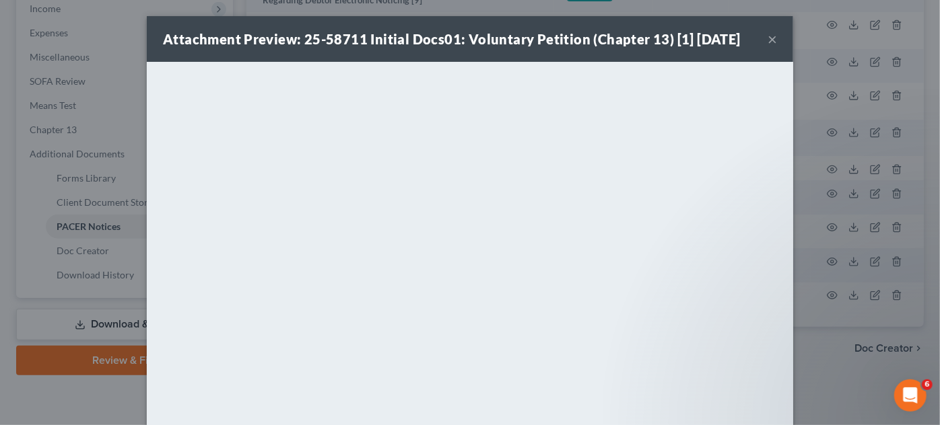
click at [771, 39] on button "×" at bounding box center [771, 39] width 9 height 16
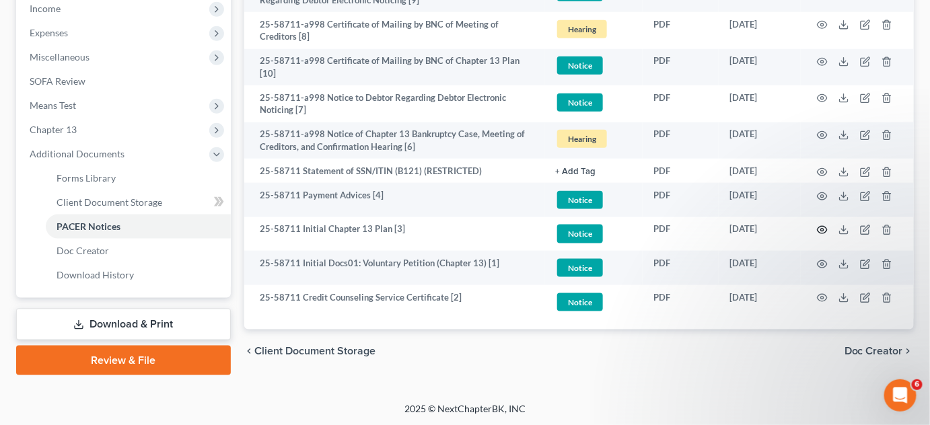
click at [822, 229] on circle "button" at bounding box center [822, 230] width 3 height 3
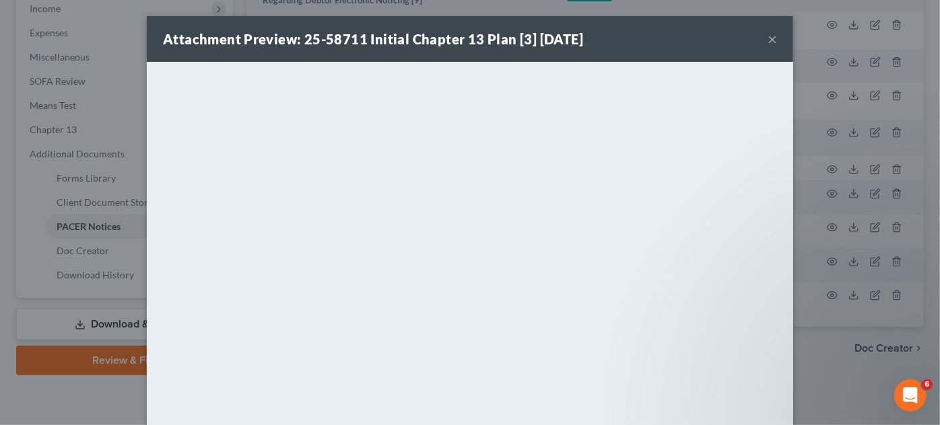
click at [833, 347] on div "Attachment Preview: 25-58711 Initial Chapter 13 Plan [3] [DATE] × <object ng-at…" at bounding box center [470, 212] width 940 height 425
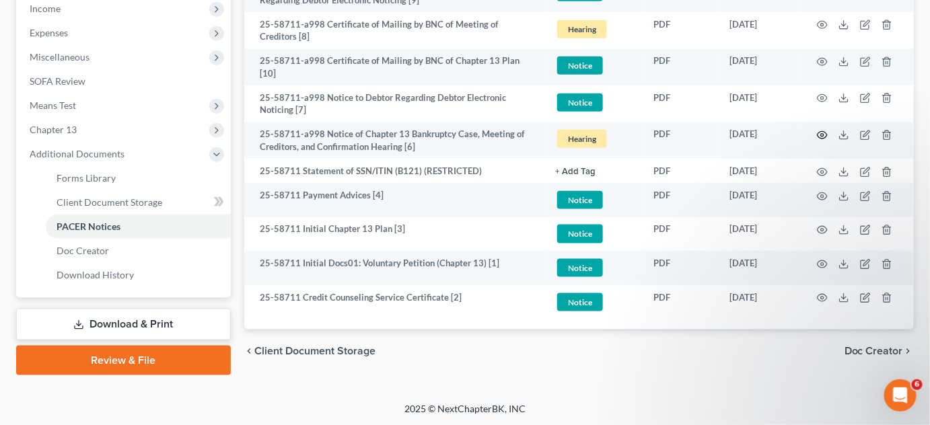
click at [825, 132] on icon "button" at bounding box center [823, 135] width 10 height 7
